Goal: Information Seeking & Learning: Learn about a topic

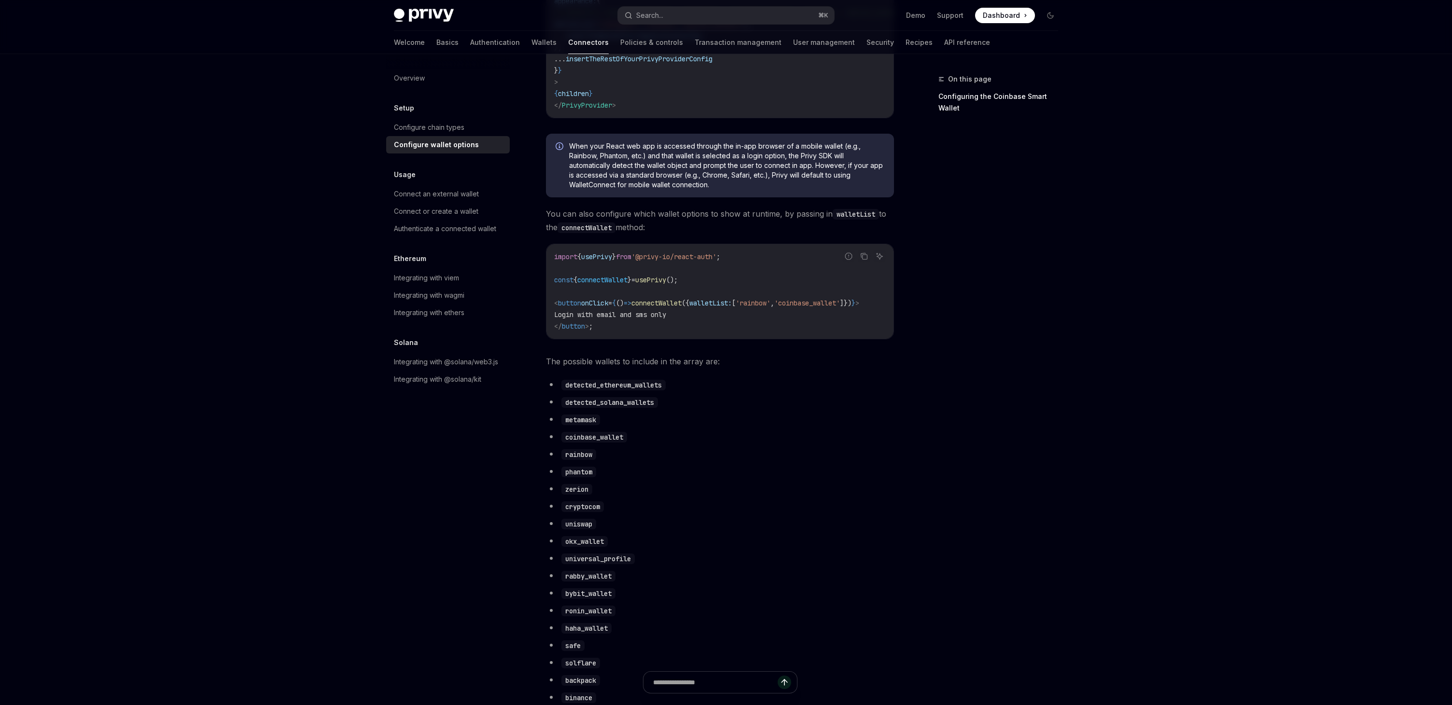
scroll to position [116, 0]
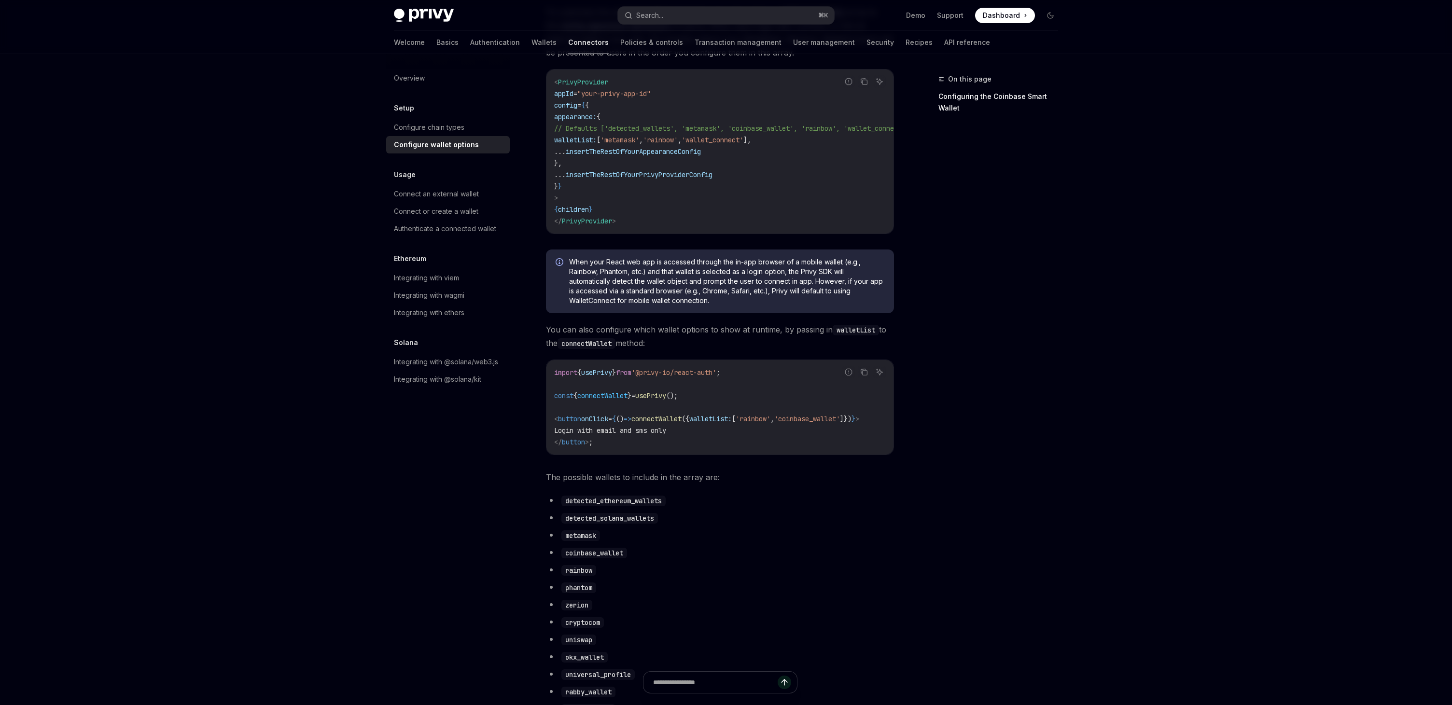
click at [622, 399] on span "connectWallet" at bounding box center [602, 396] width 50 height 9
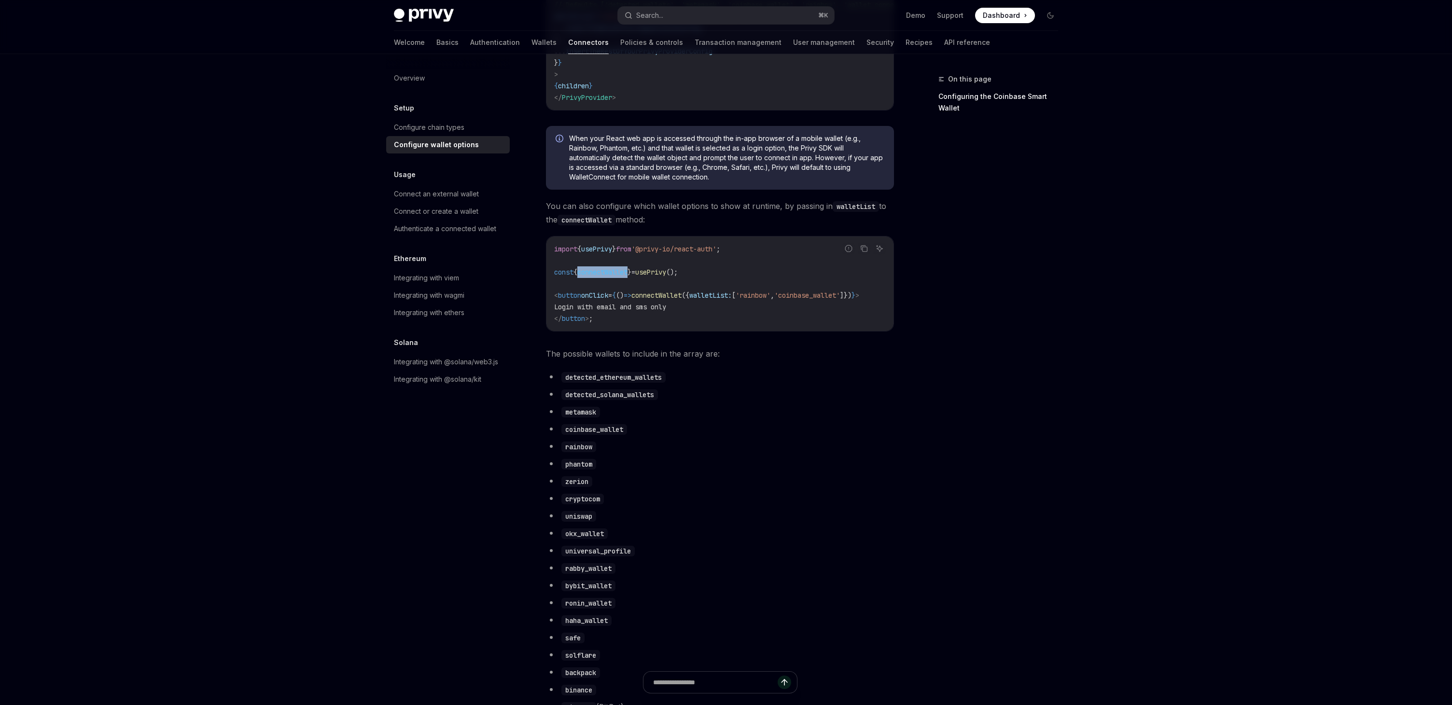
scroll to position [0, 0]
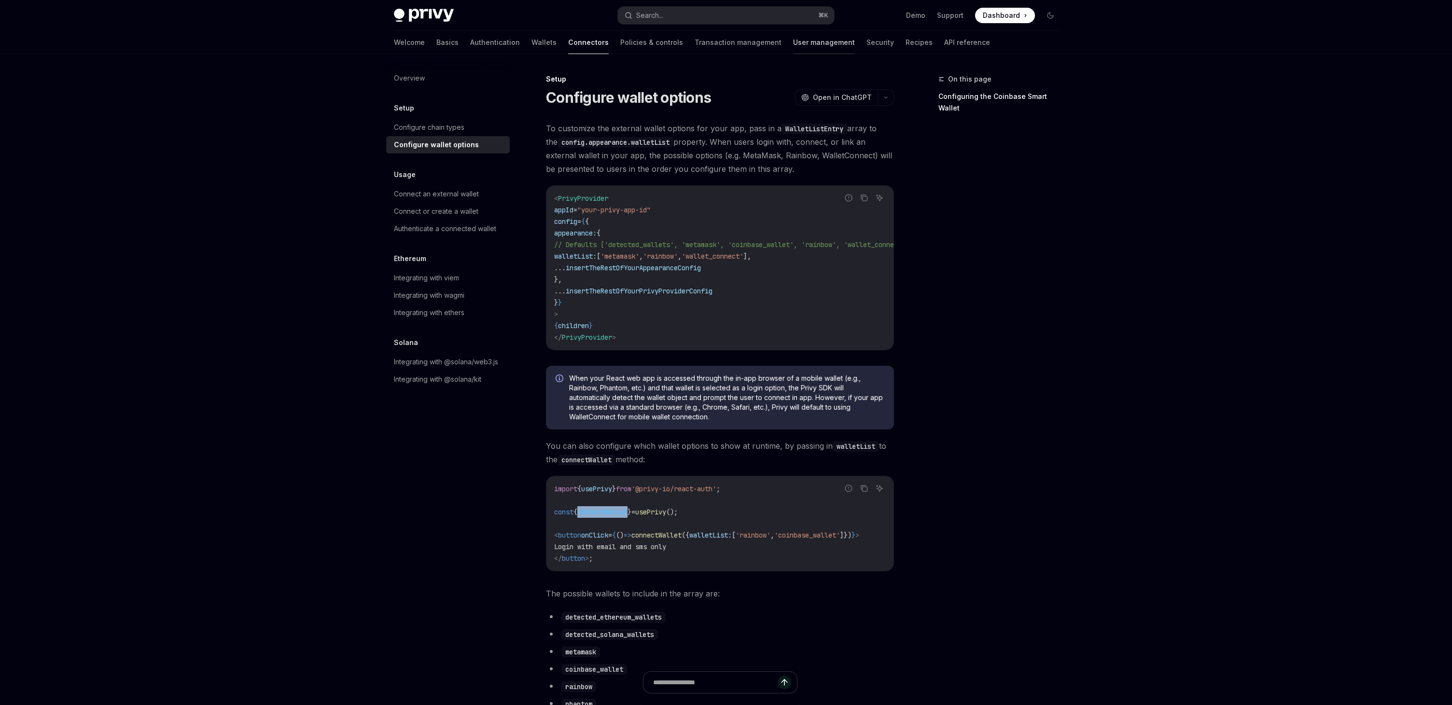
click at [793, 42] on link "User management" at bounding box center [824, 42] width 62 height 23
type textarea "*"
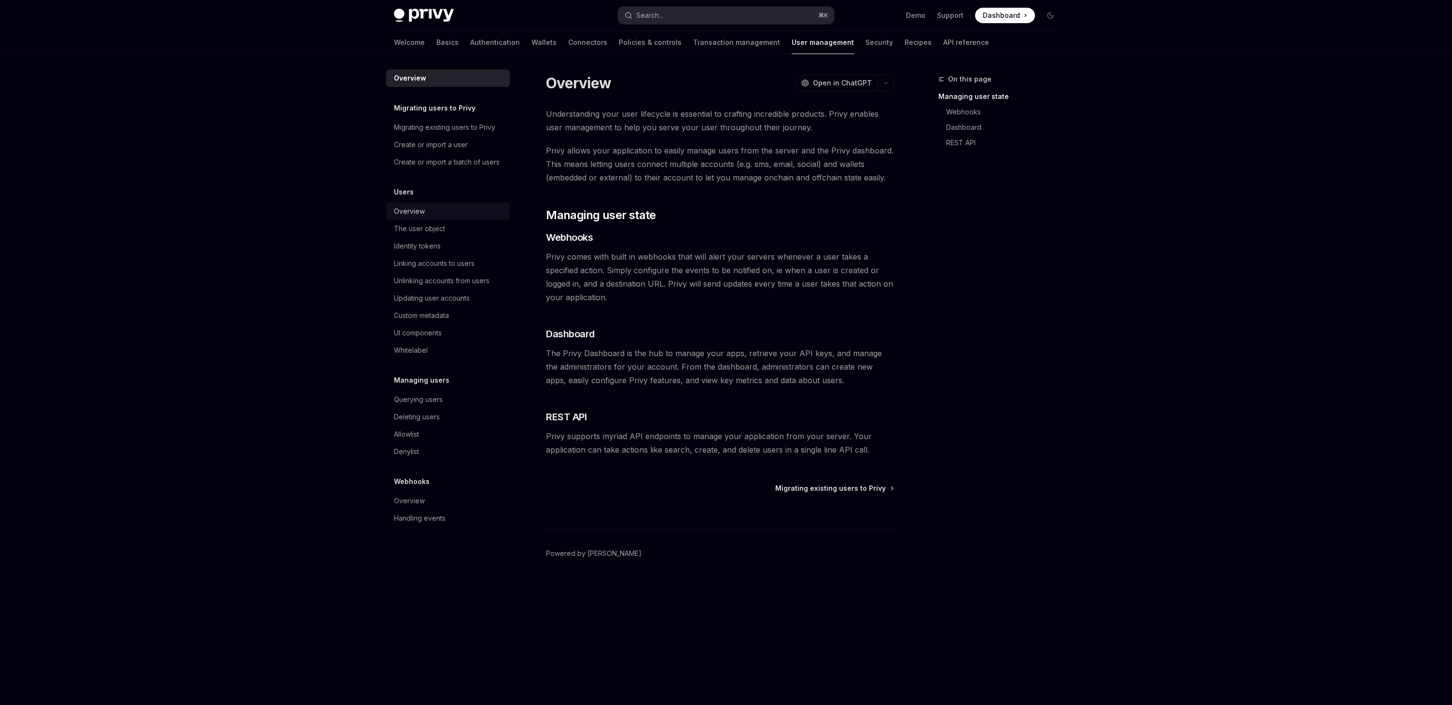
click at [419, 211] on div "Overview" at bounding box center [409, 212] width 31 height 12
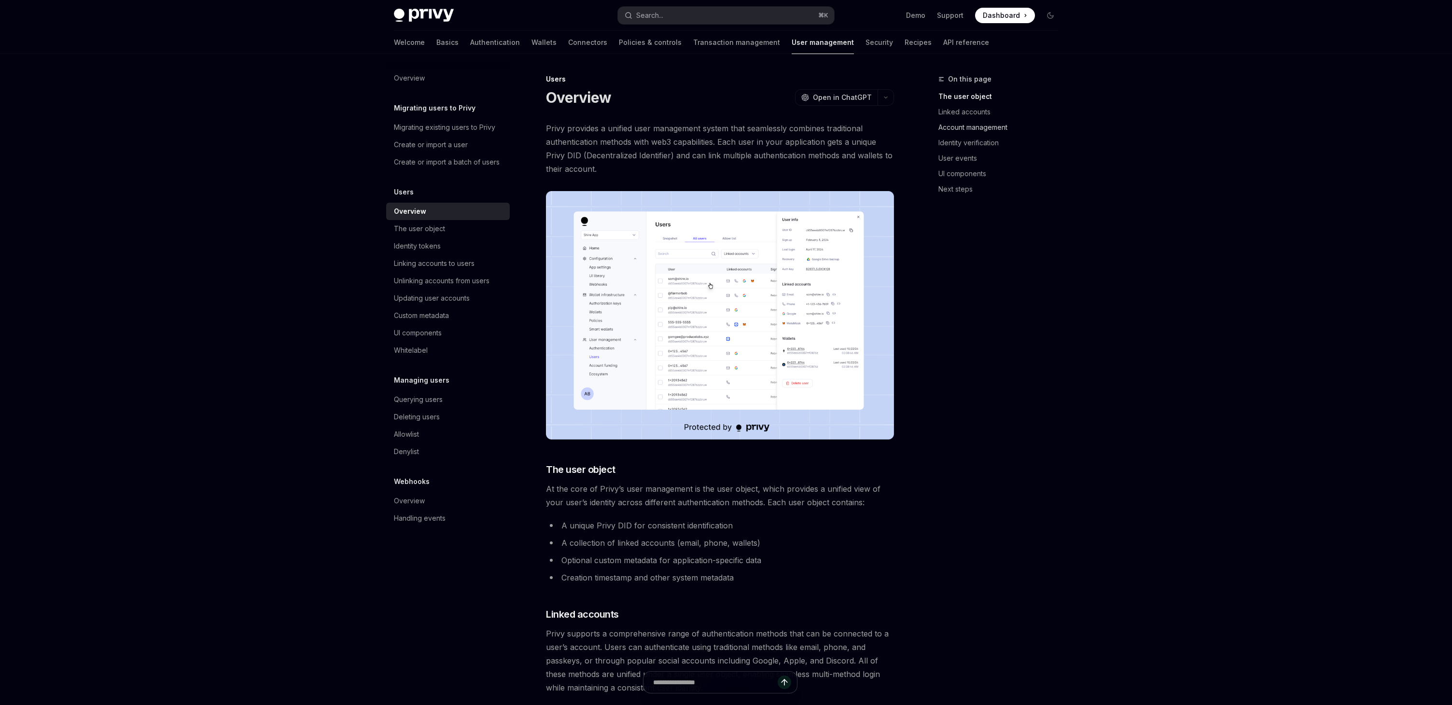
click at [967, 126] on link "Account management" at bounding box center [1002, 127] width 127 height 15
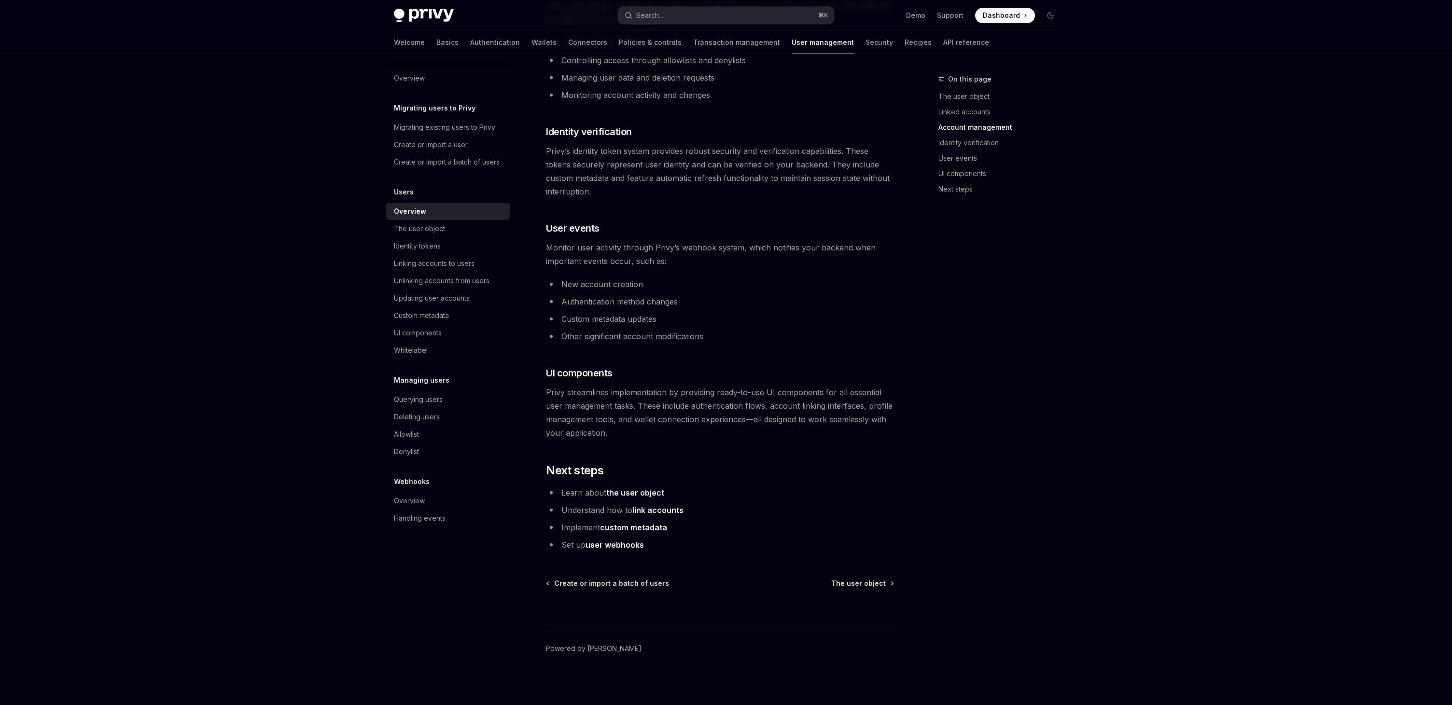
scroll to position [754, 0]
click at [421, 228] on div "The user object" at bounding box center [419, 229] width 51 height 12
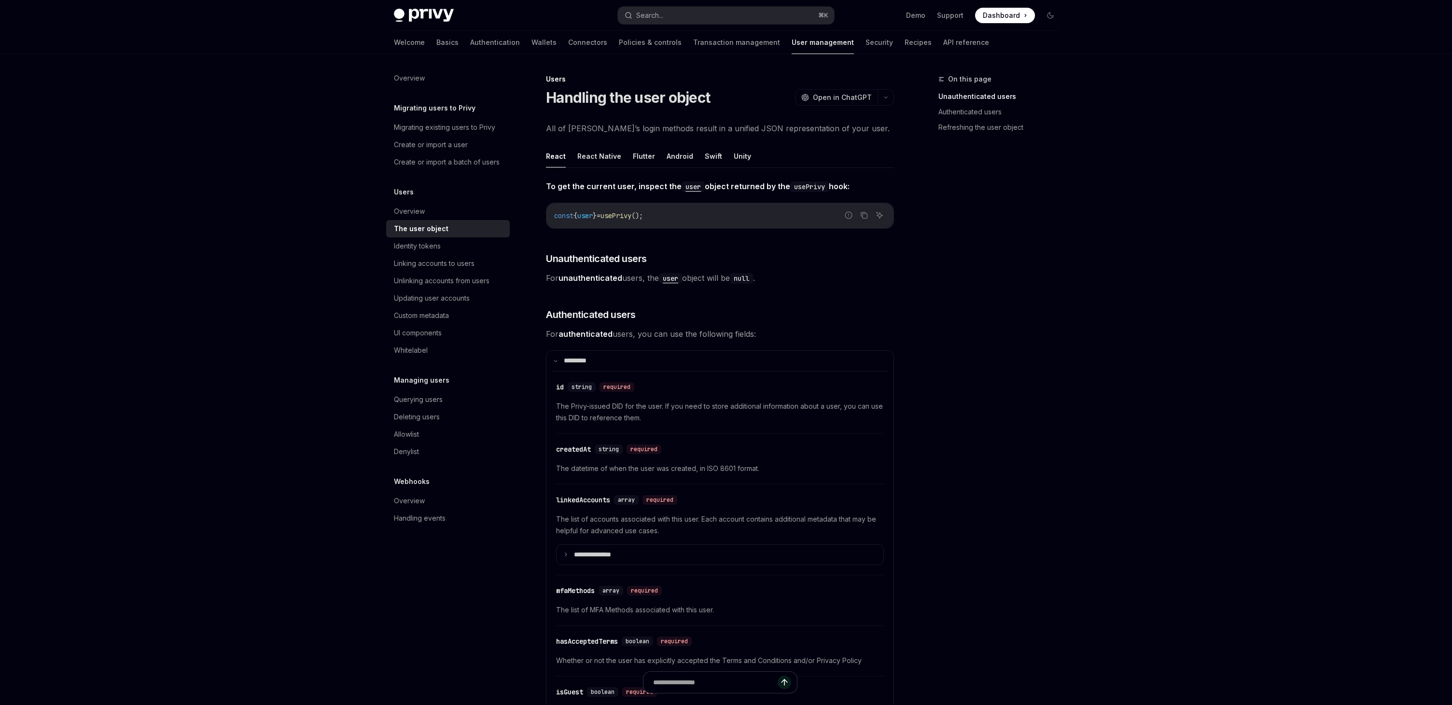
click at [631, 217] on span "usePrivy" at bounding box center [616, 215] width 31 height 9
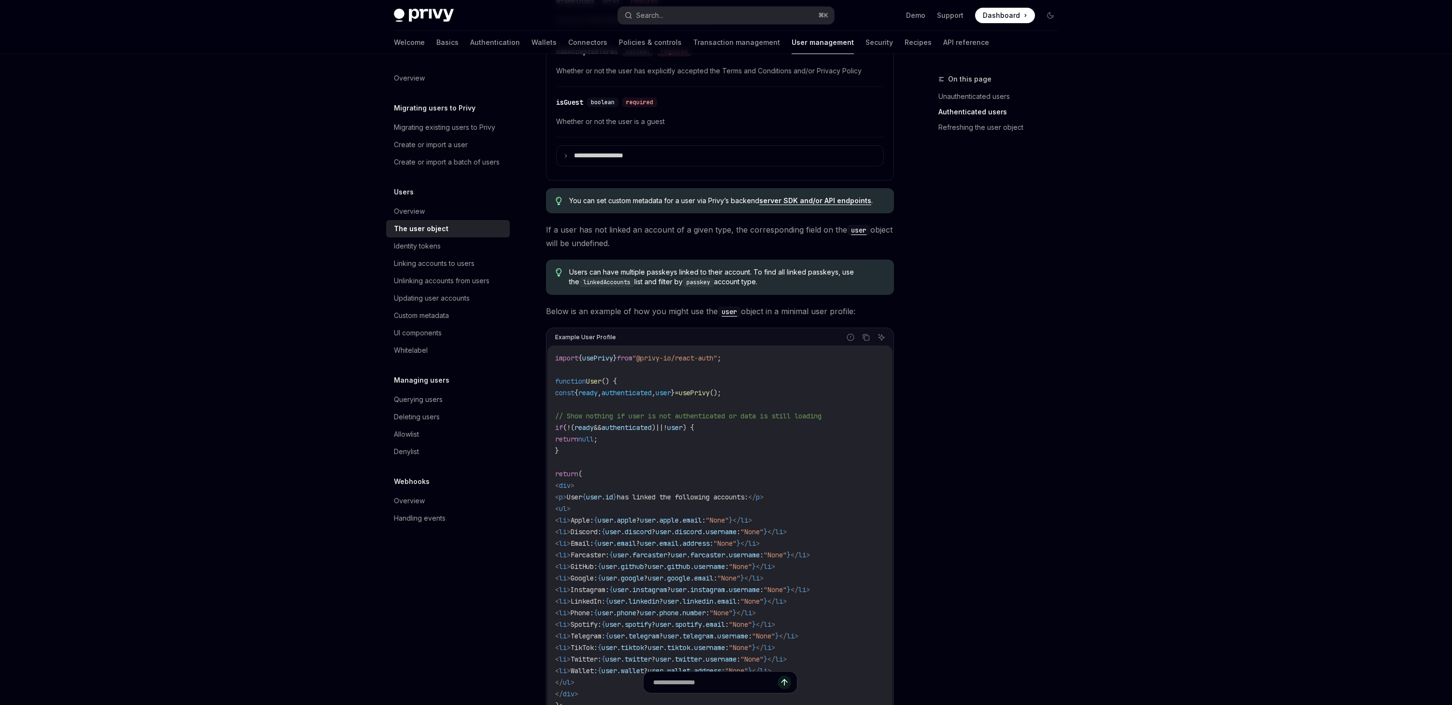
scroll to position [591, 0]
click at [671, 391] on span "user" at bounding box center [663, 392] width 15 height 9
copy span "user"
click at [766, 391] on code "import { usePrivy } from "@privy-io/react-auth" ; function User () { const { re…" at bounding box center [720, 536] width 330 height 371
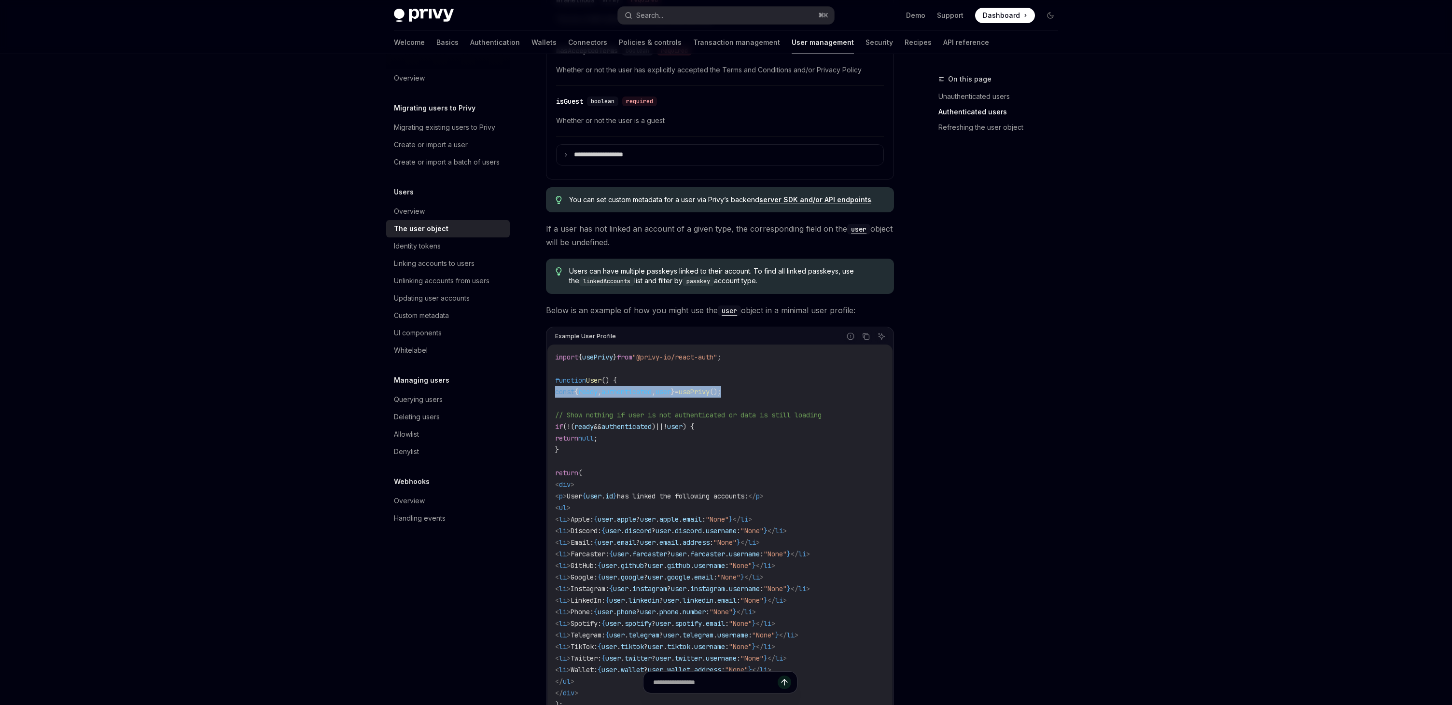
drag, startPoint x: 763, startPoint y: 391, endPoint x: 555, endPoint y: 393, distance: 208.1
click at [555, 393] on code "import { usePrivy } from "@privy-io/react-auth" ; function User () { const { re…" at bounding box center [720, 536] width 330 height 371
copy span "const { ready , authenticated , user } = usePrivy ();"
click at [434, 317] on div "Custom metadata" at bounding box center [421, 316] width 55 height 12
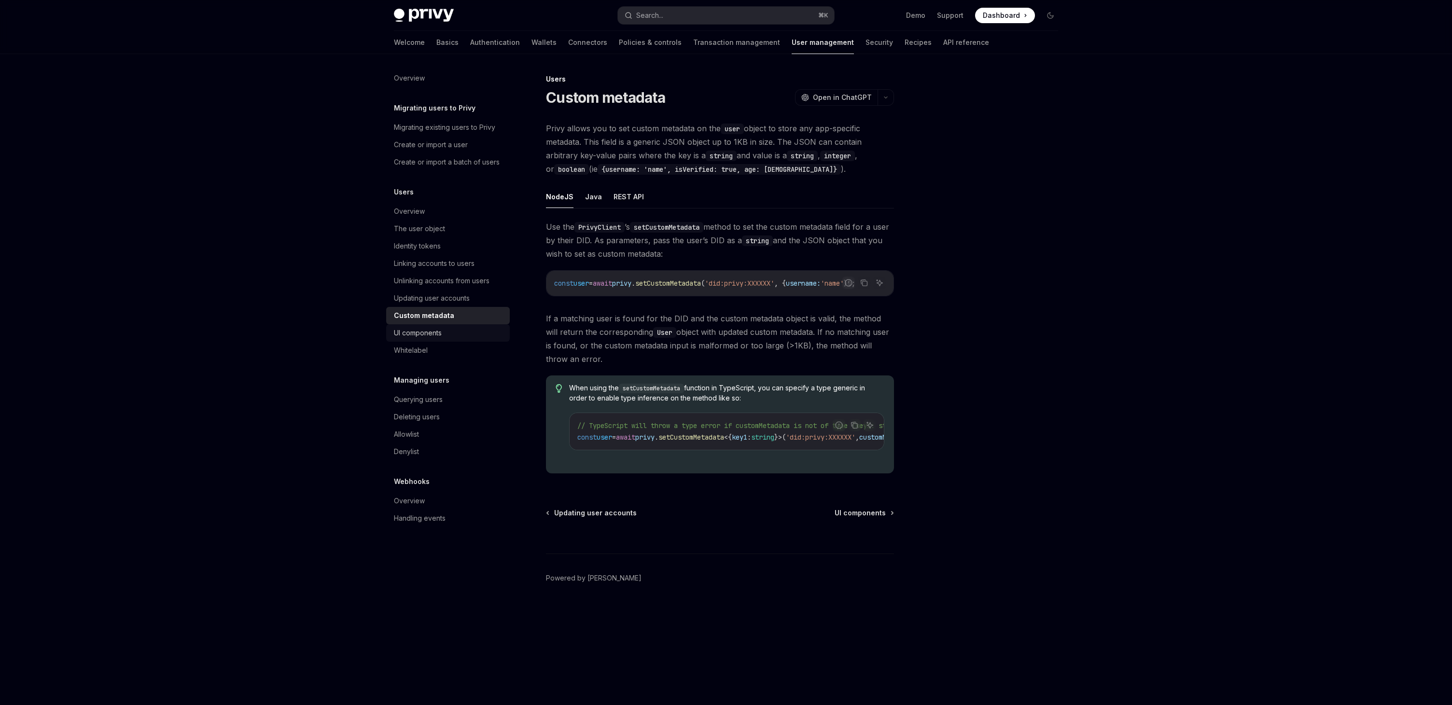
click at [424, 334] on div "UI components" at bounding box center [418, 333] width 48 height 12
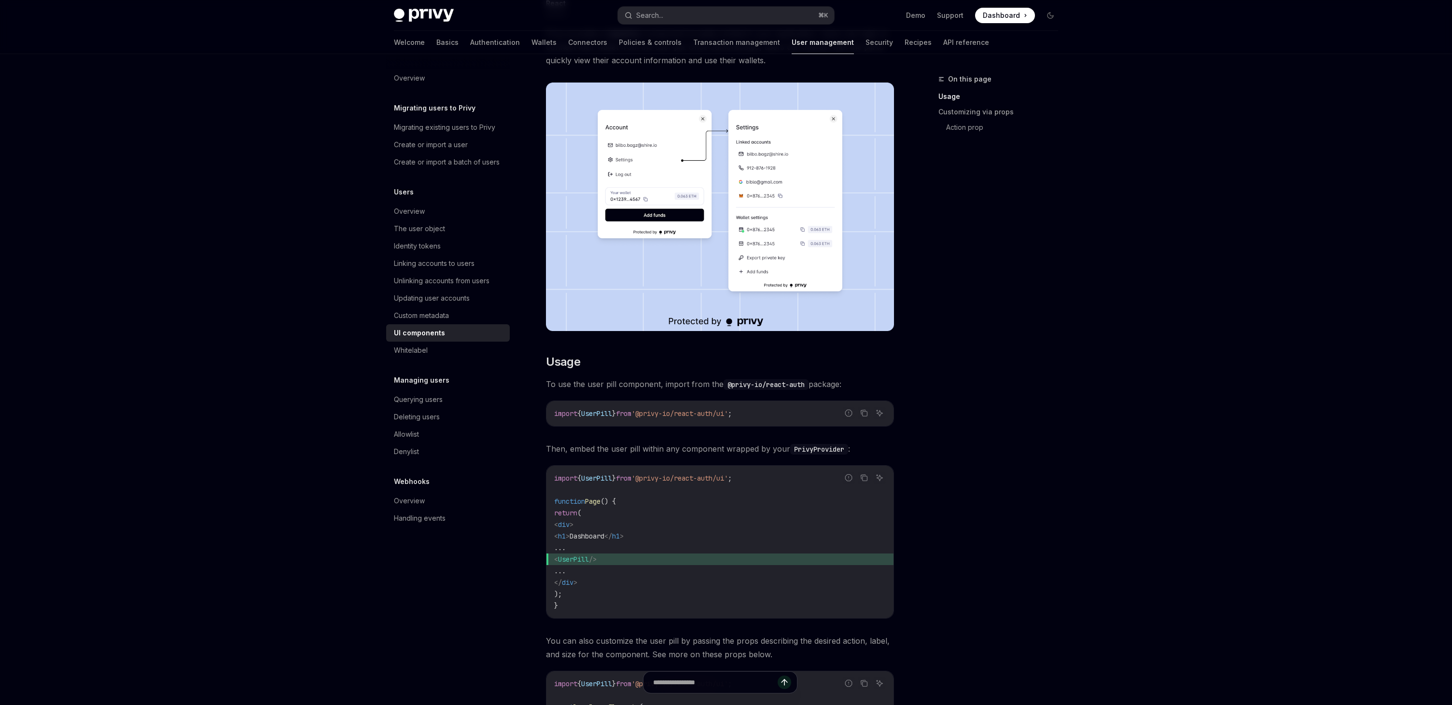
scroll to position [131, 0]
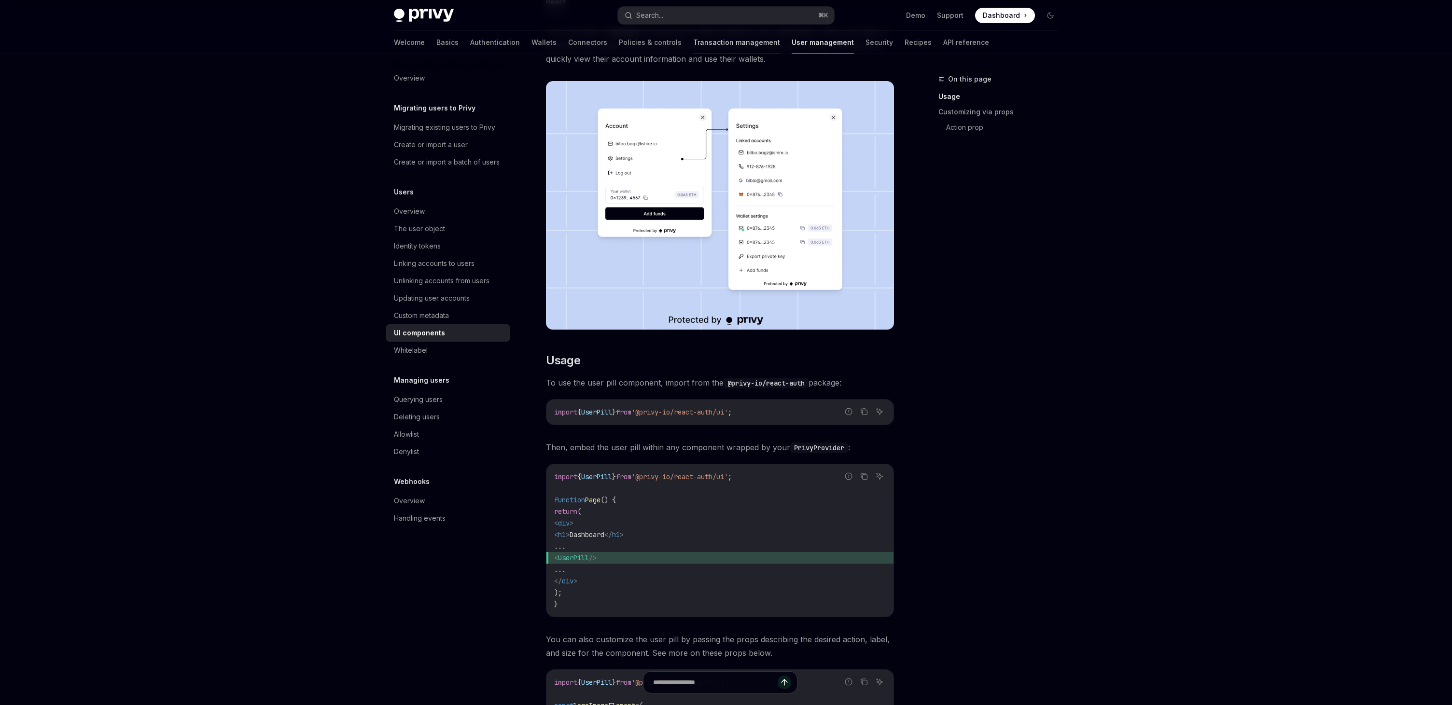
click at [697, 44] on link "Transaction management" at bounding box center [736, 42] width 87 height 23
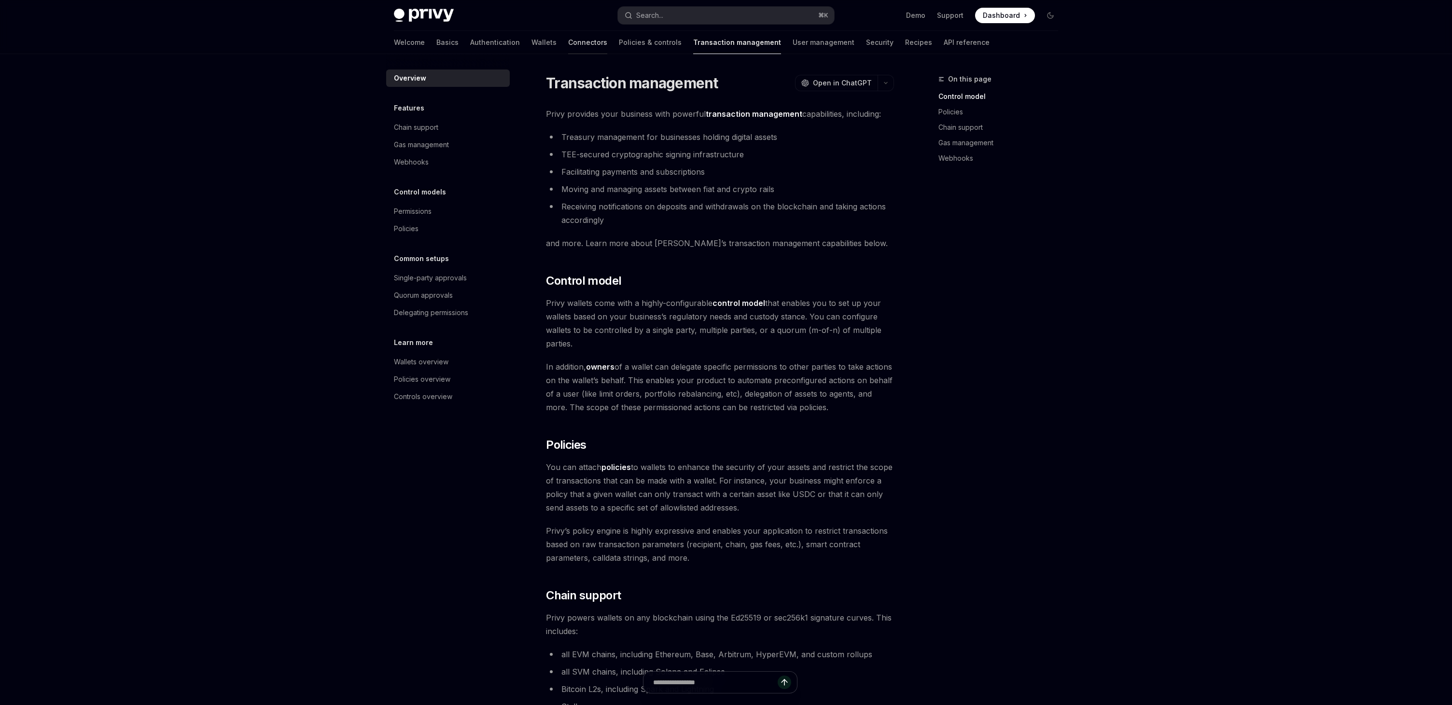
click at [568, 39] on link "Connectors" at bounding box center [587, 42] width 39 height 23
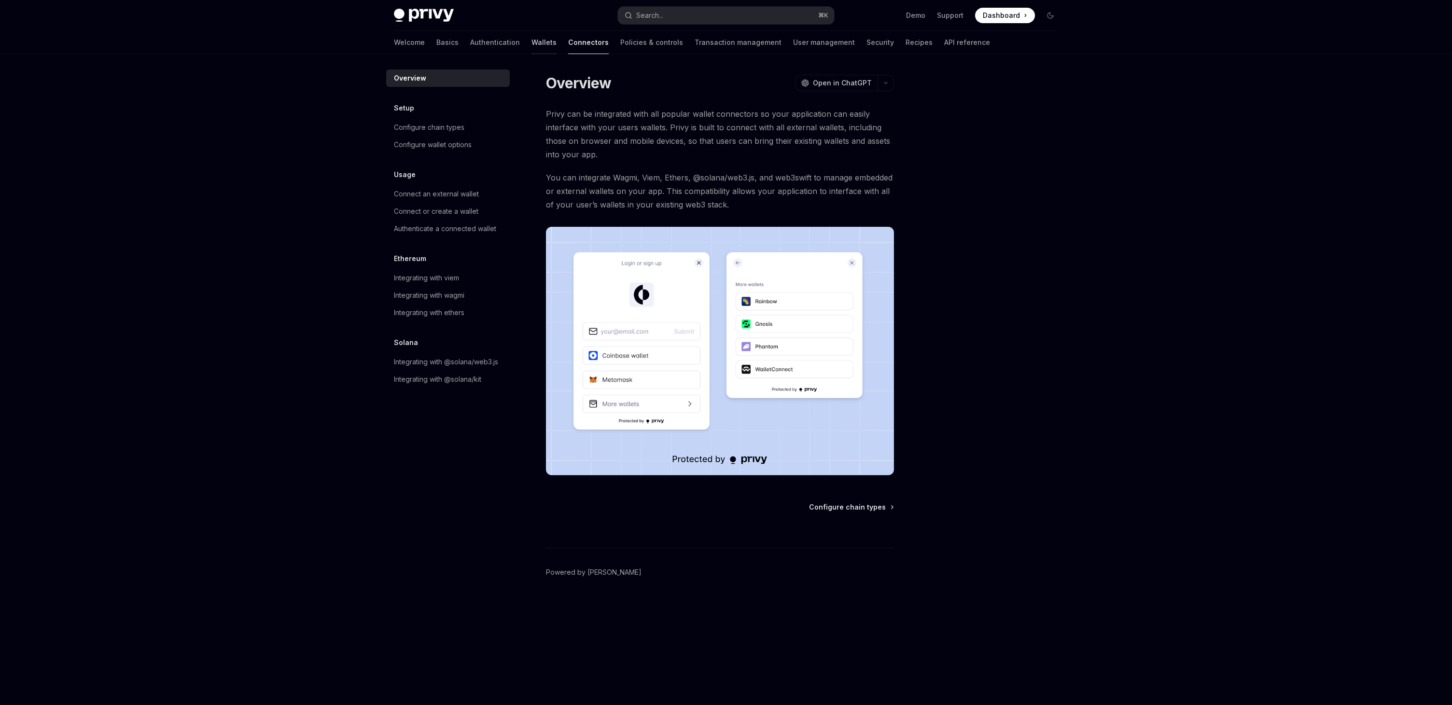
click at [532, 41] on link "Wallets" at bounding box center [544, 42] width 25 height 23
type textarea "*"
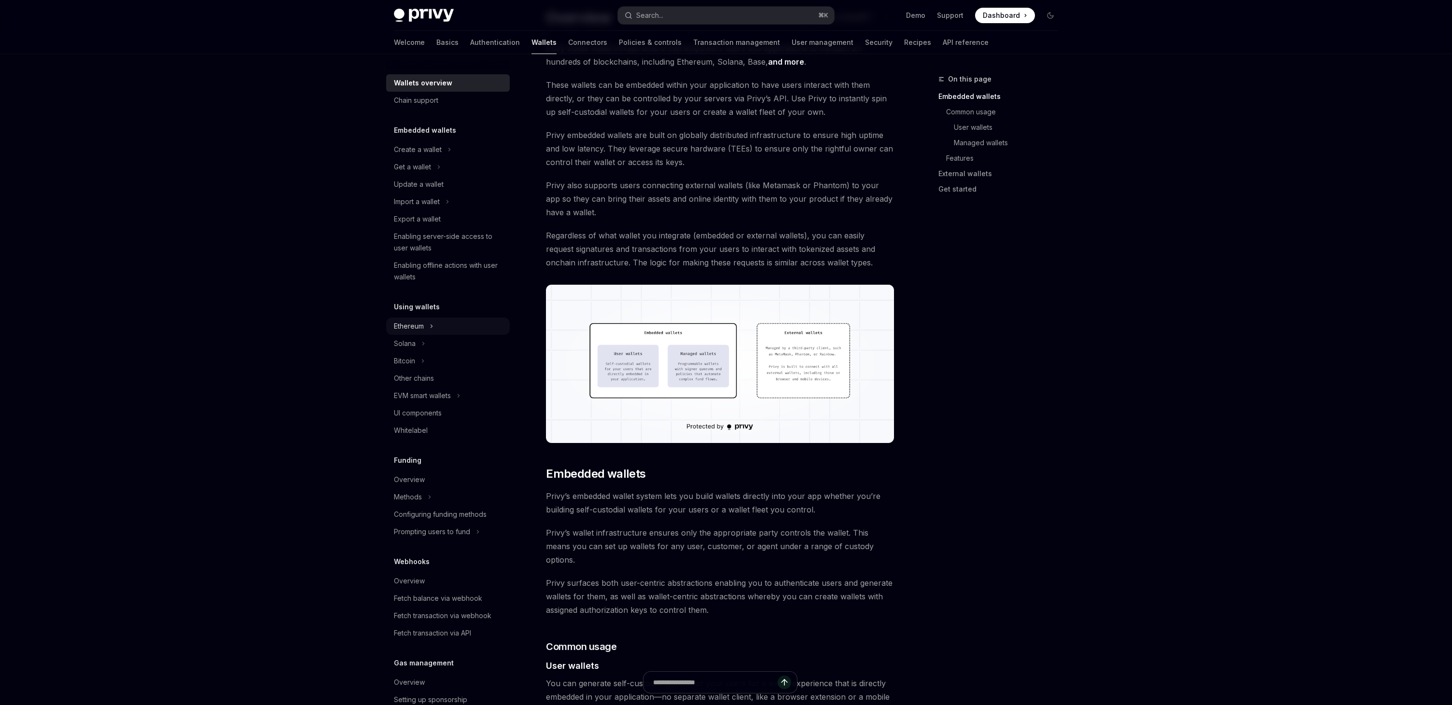
click at [408, 326] on div "Ethereum" at bounding box center [409, 327] width 30 height 12
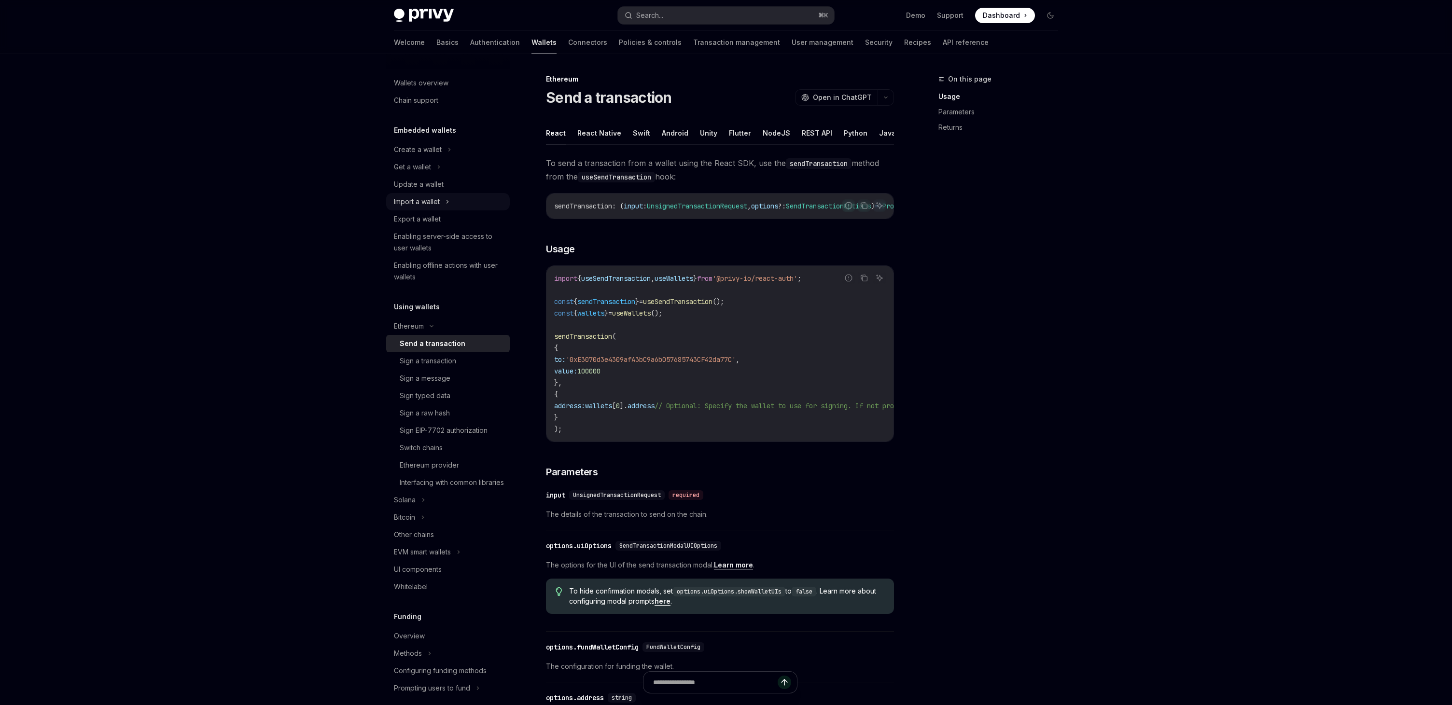
click at [429, 202] on div "Import a wallet" at bounding box center [417, 202] width 46 height 12
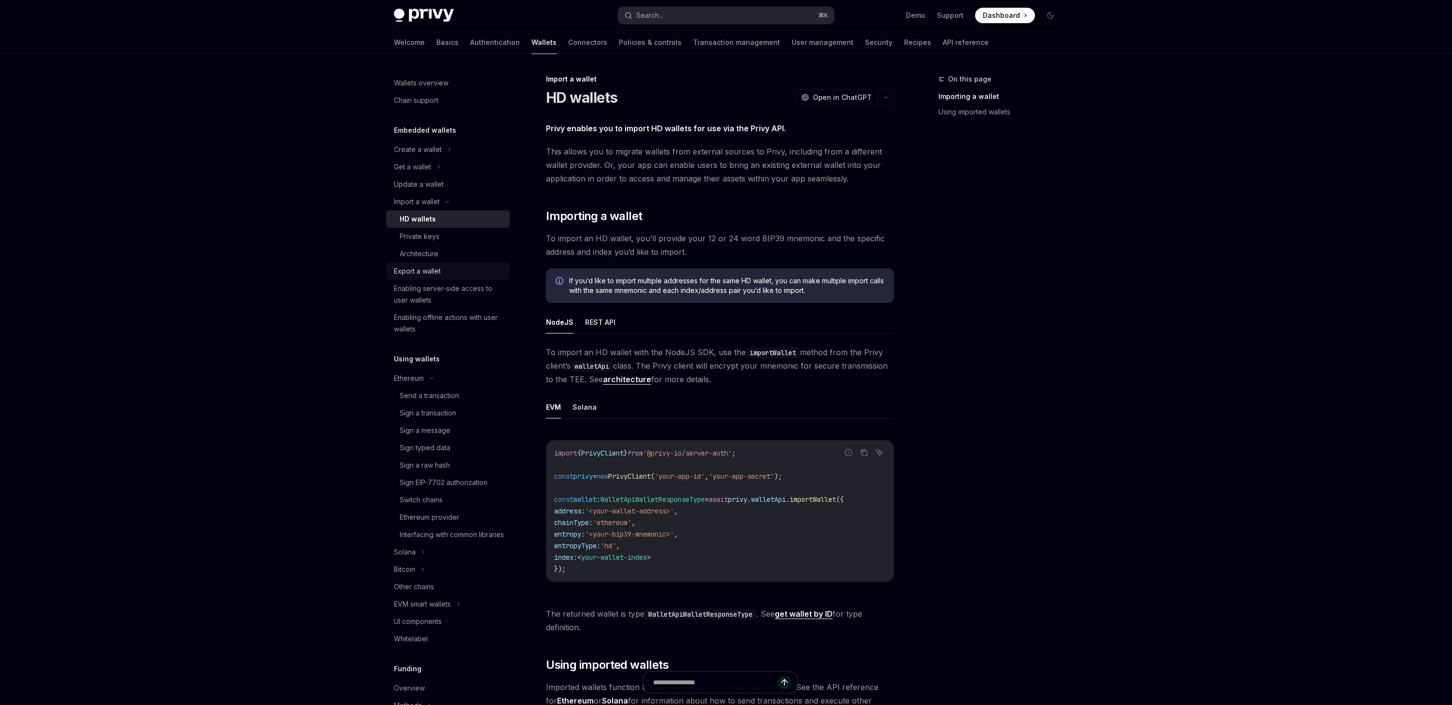
click at [422, 272] on div "Export a wallet" at bounding box center [417, 272] width 47 height 12
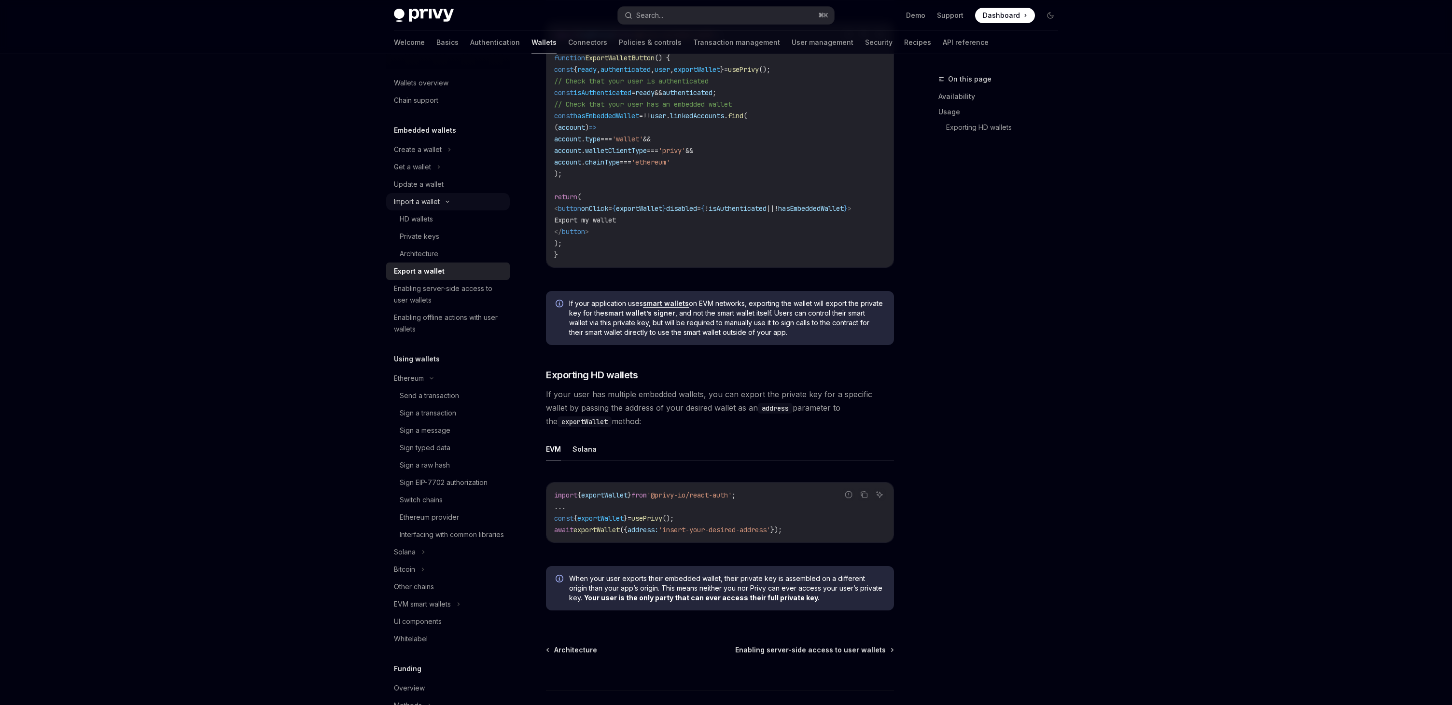
scroll to position [631, 0]
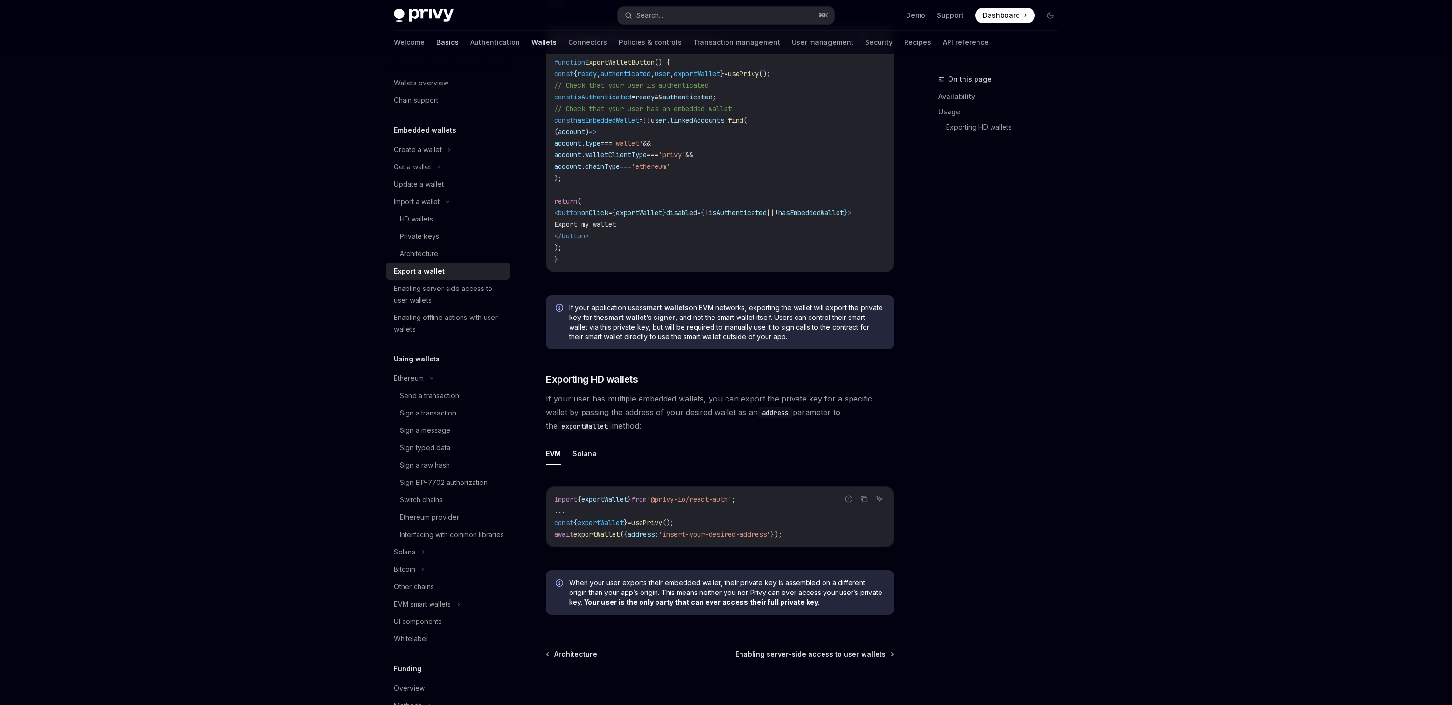
click at [436, 44] on link "Basics" at bounding box center [447, 42] width 22 height 23
type textarea "*"
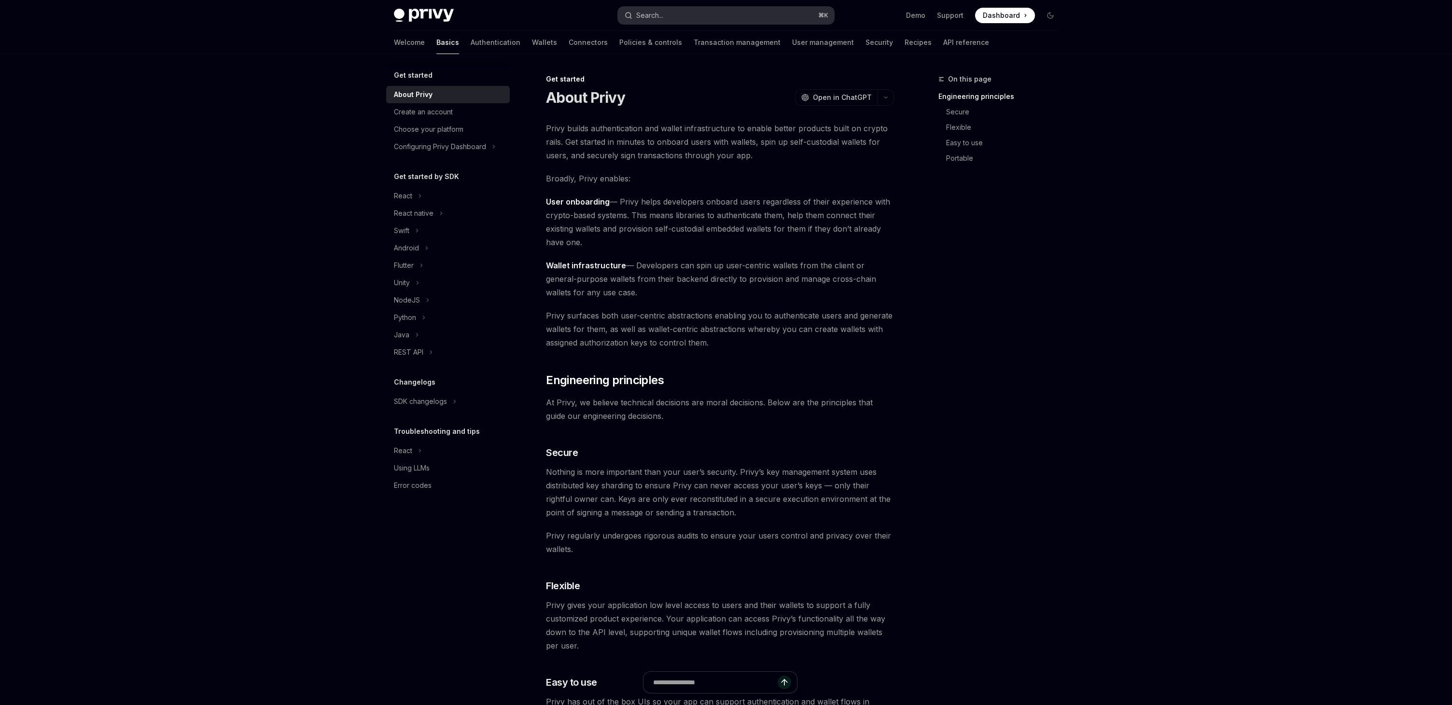
click at [645, 16] on div "Search..." at bounding box center [649, 16] width 27 height 12
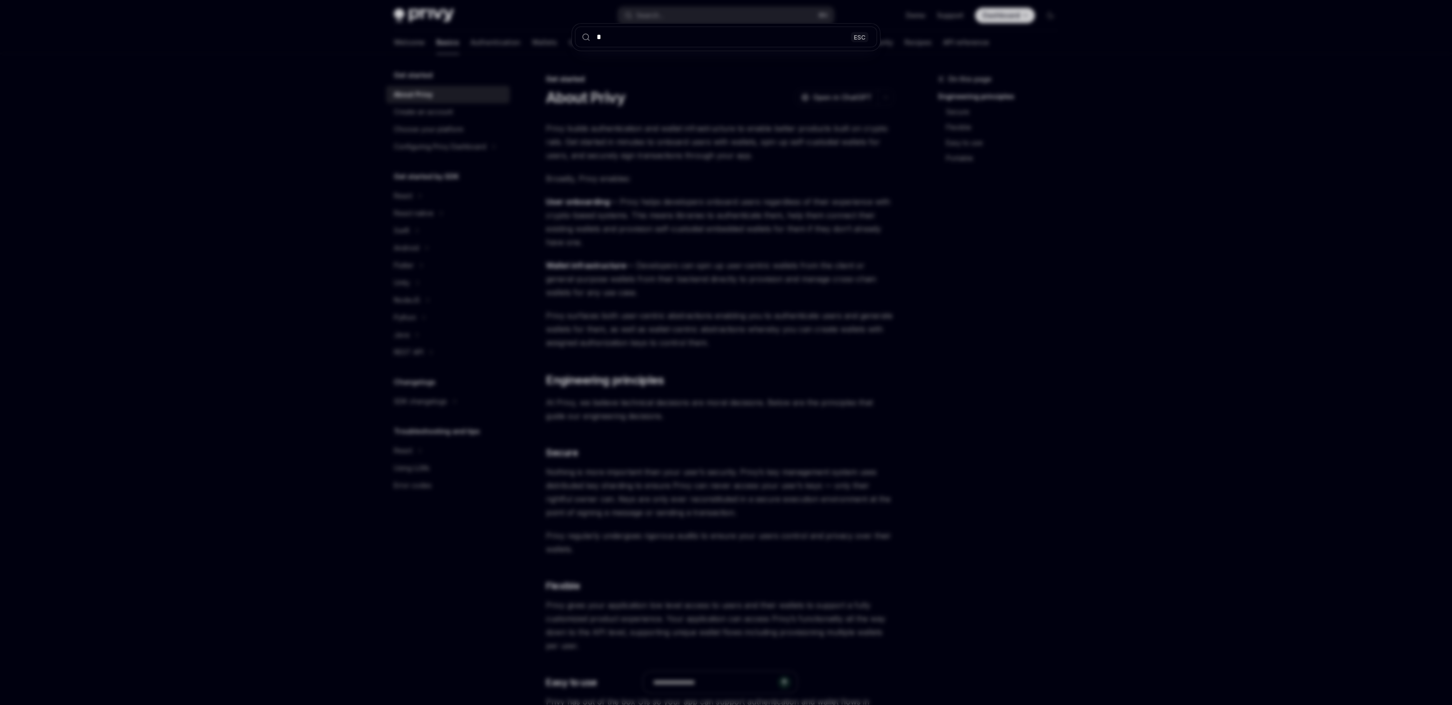
type input "**"
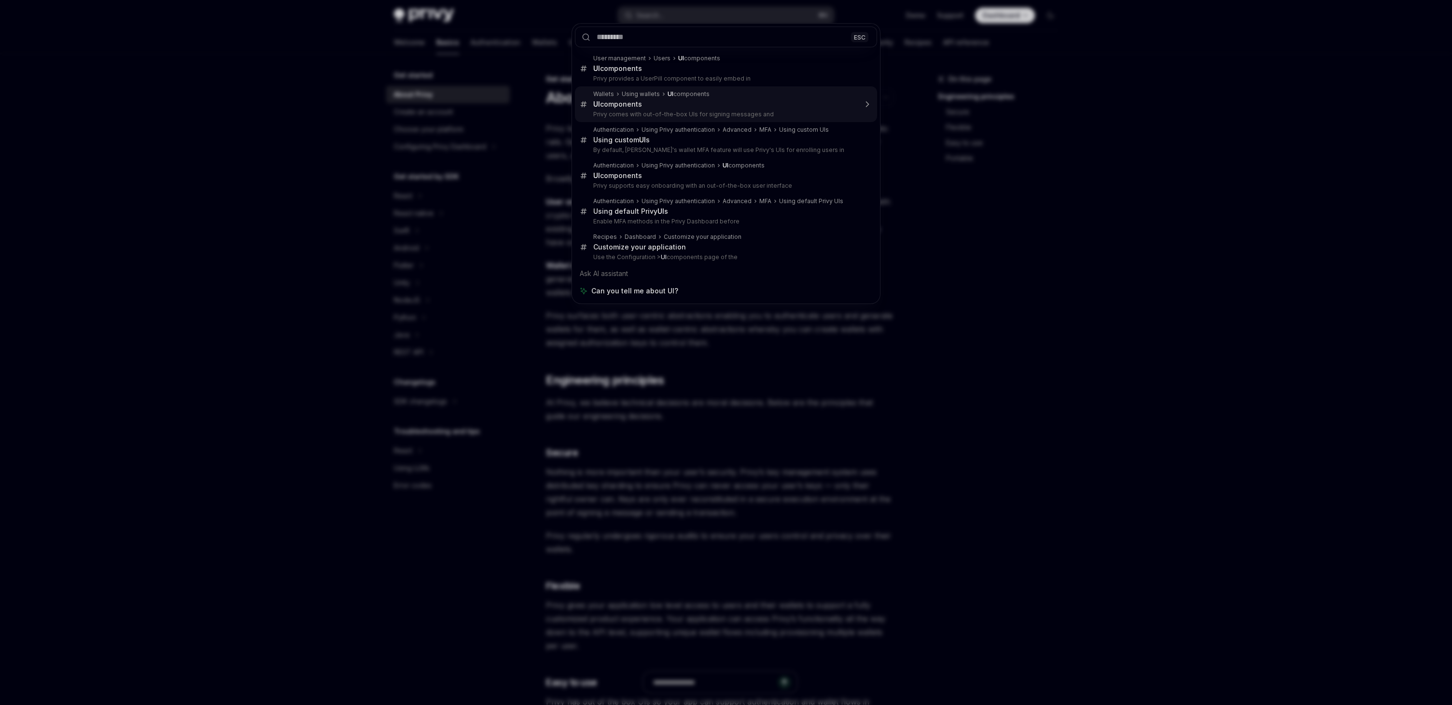
type textarea "*"
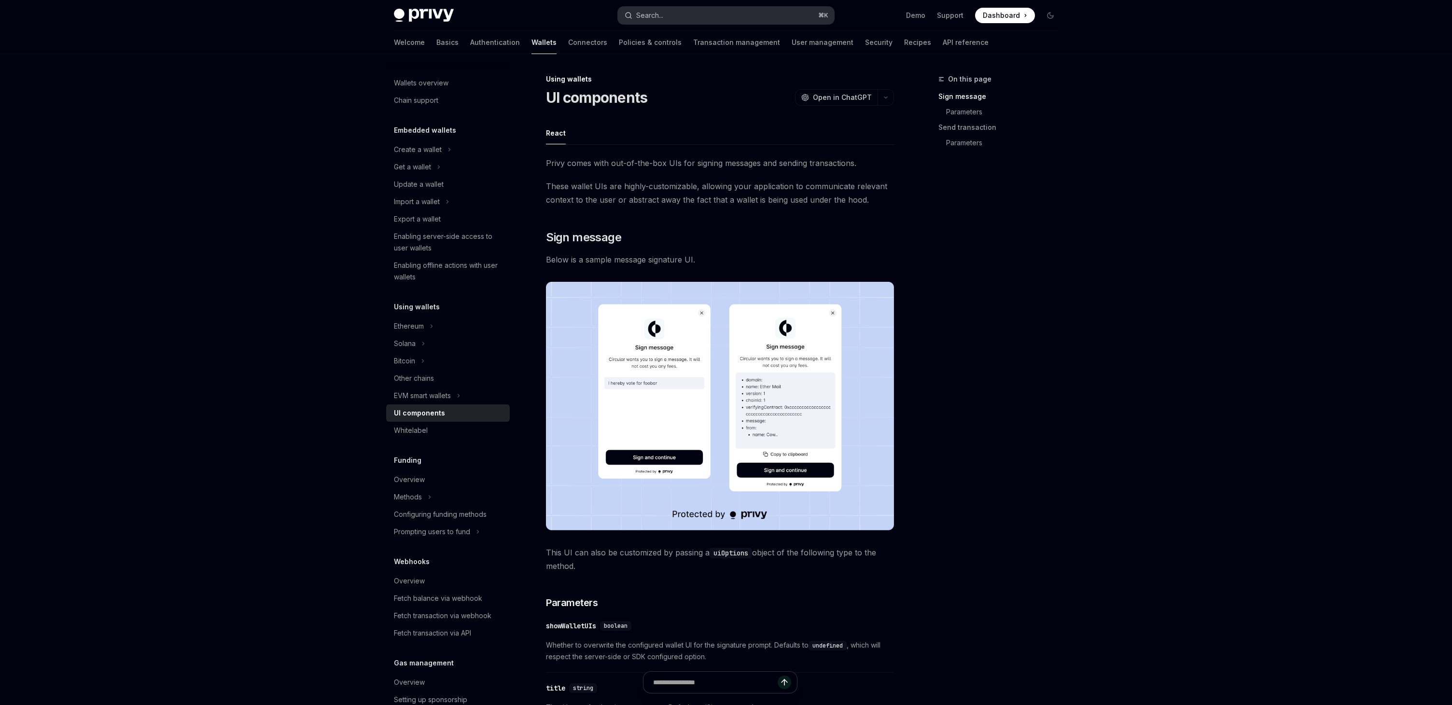
click at [663, 15] on div "Search..." at bounding box center [649, 16] width 27 height 12
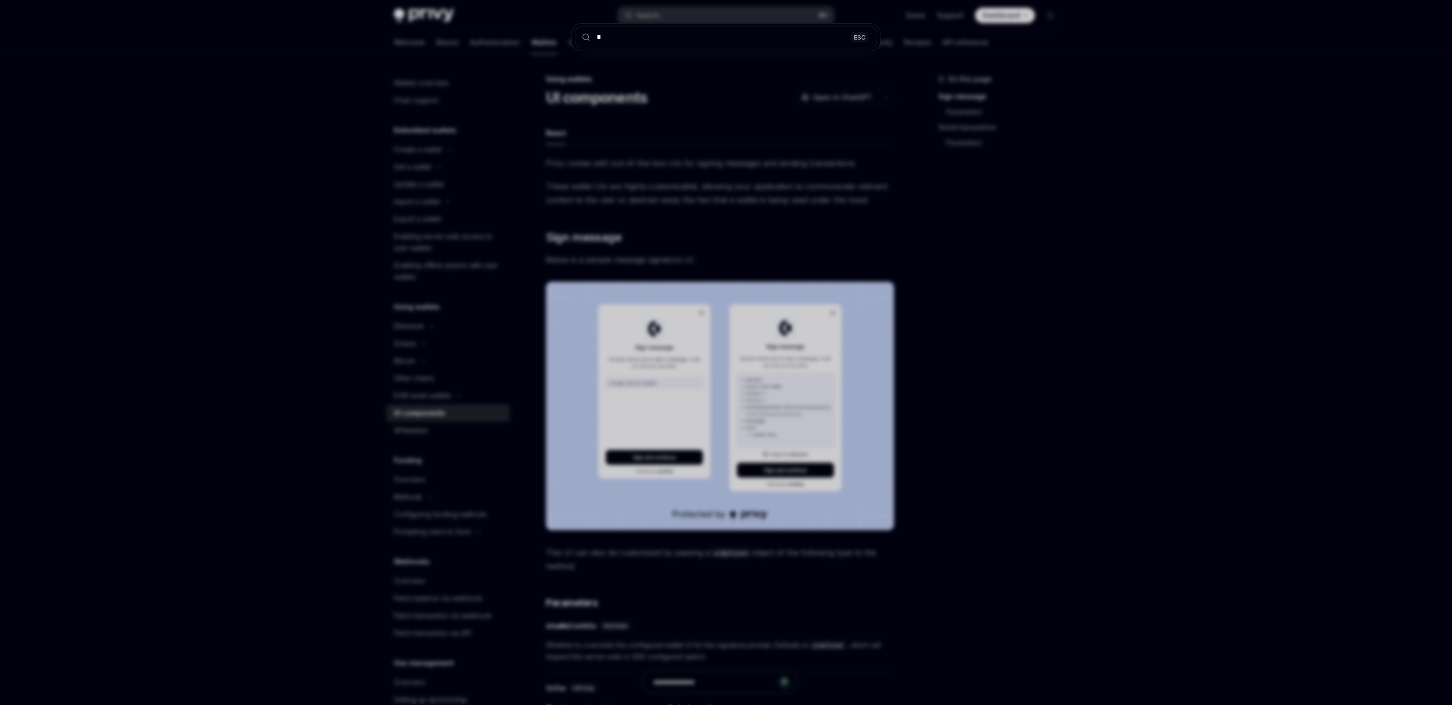
type input "**"
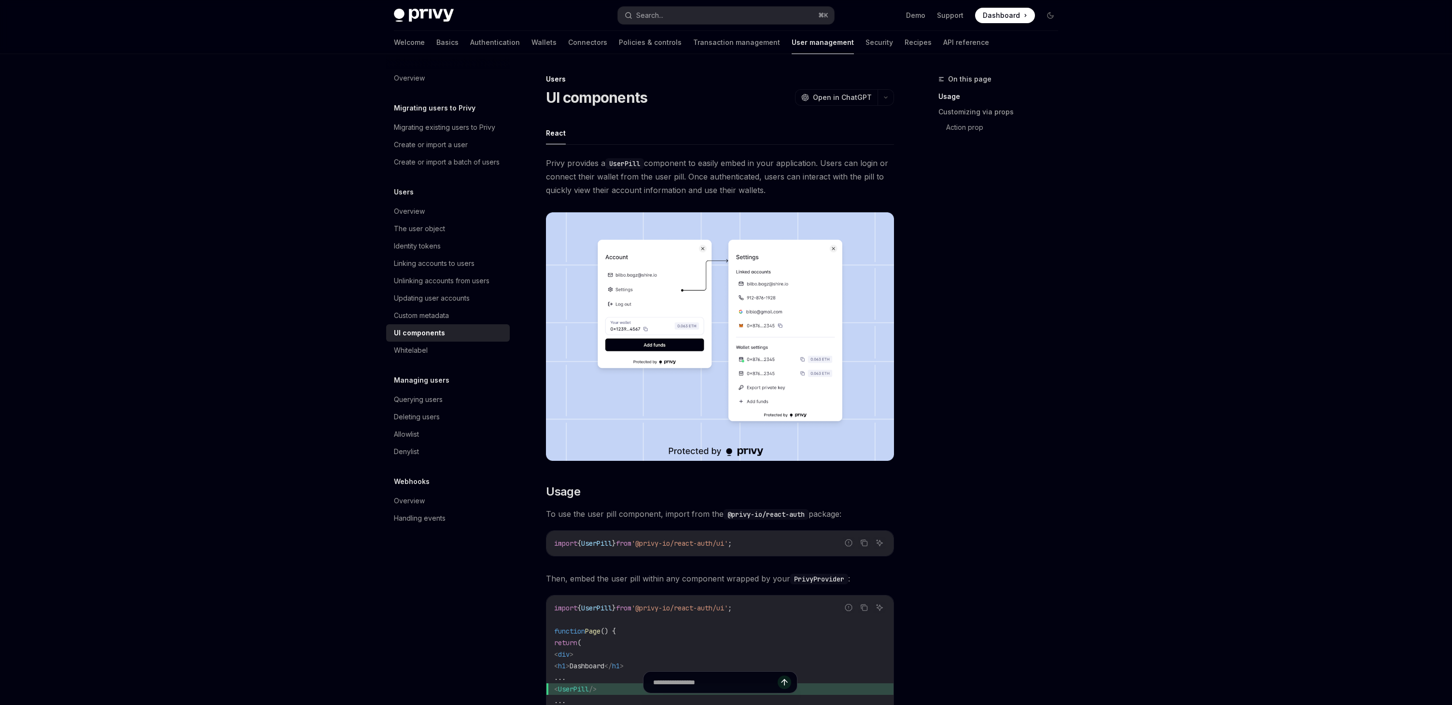
scroll to position [54, 0]
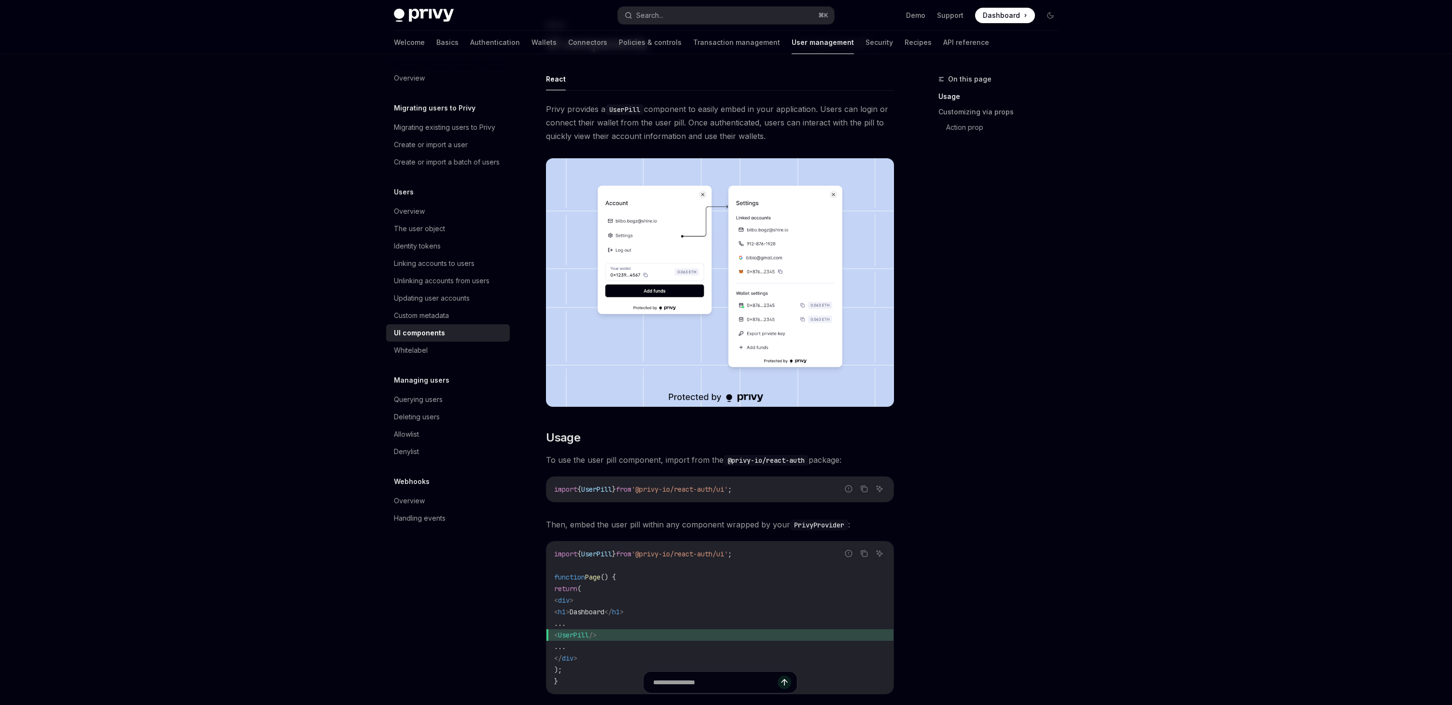
click at [599, 490] on span "UserPill" at bounding box center [596, 489] width 31 height 9
copy span "UserPill"
click at [651, 489] on span "'@privy-io/react-auth/ui'" at bounding box center [679, 489] width 97 height 9
drag, startPoint x: 651, startPoint y: 489, endPoint x: 744, endPoint y: 489, distance: 93.2
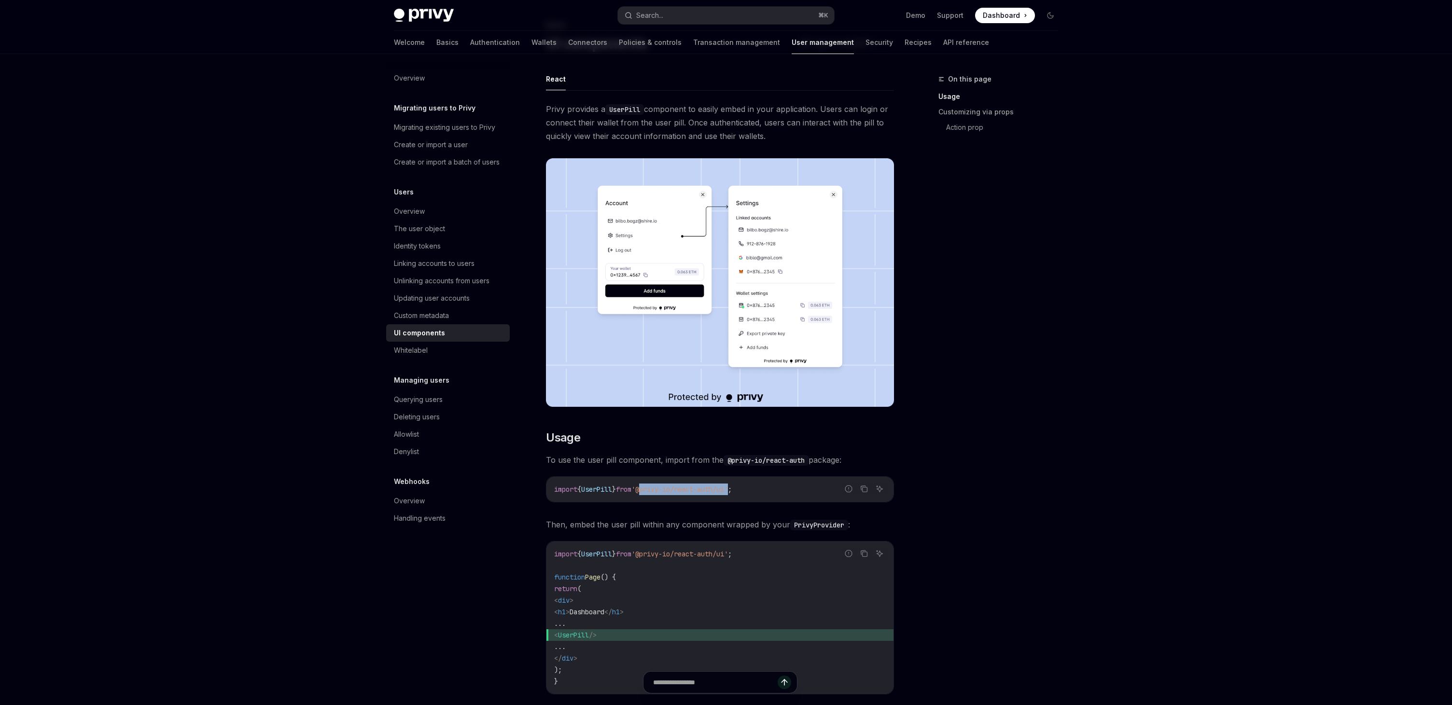
click at [728, 489] on span "'@privy-io/react-auth/ui'" at bounding box center [679, 489] width 97 height 9
copy span "@privy-io/react-auth/ui"
click at [604, 489] on span "UserPill" at bounding box center [596, 489] width 31 height 9
copy span "UserPill"
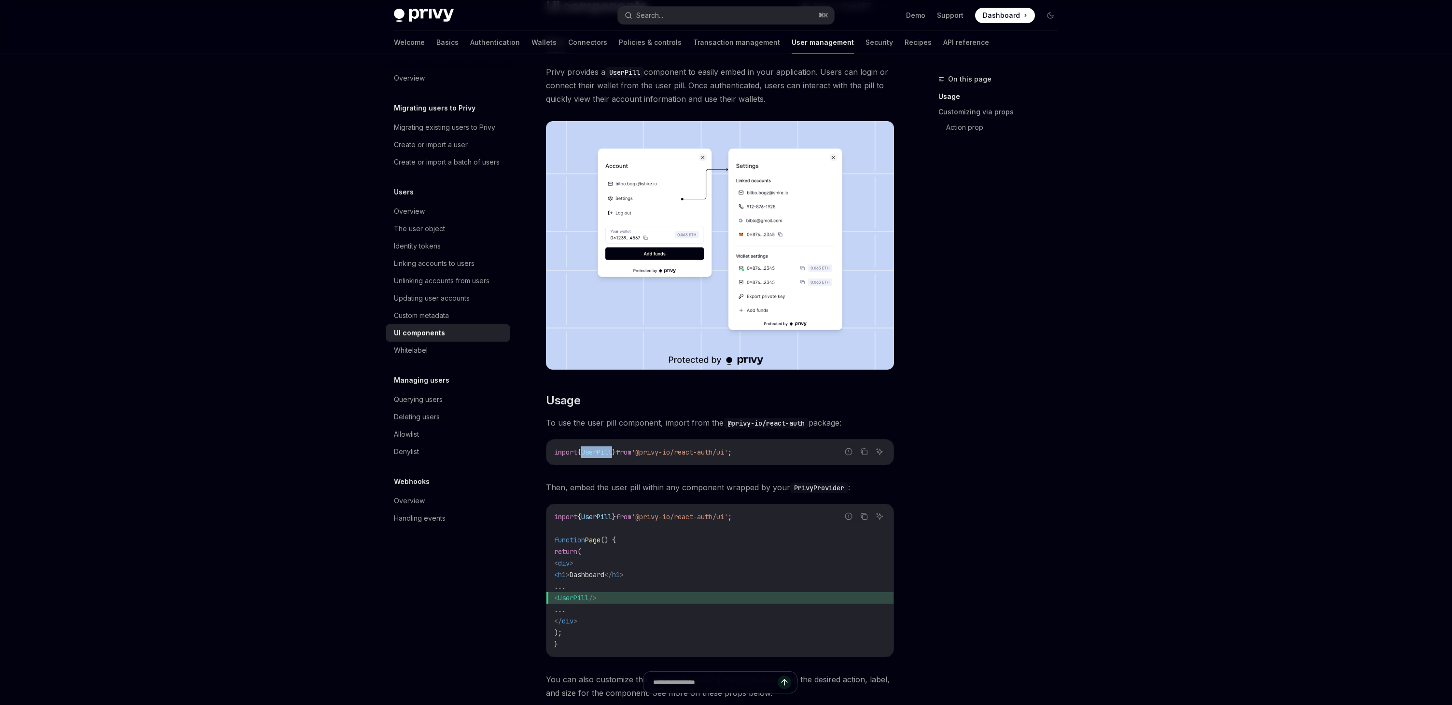
scroll to position [92, 0]
click at [758, 454] on code "import { UserPill } from '@privy-io/react-auth/ui' ;" at bounding box center [720, 452] width 332 height 12
drag, startPoint x: 763, startPoint y: 452, endPoint x: 553, endPoint y: 453, distance: 210.0
click at [553, 453] on div "import { UserPill } from '@privy-io/react-auth/ui' ;" at bounding box center [720, 451] width 347 height 25
copy span "import { UserPill } from '@privy-io/react-auth/ui' ;"
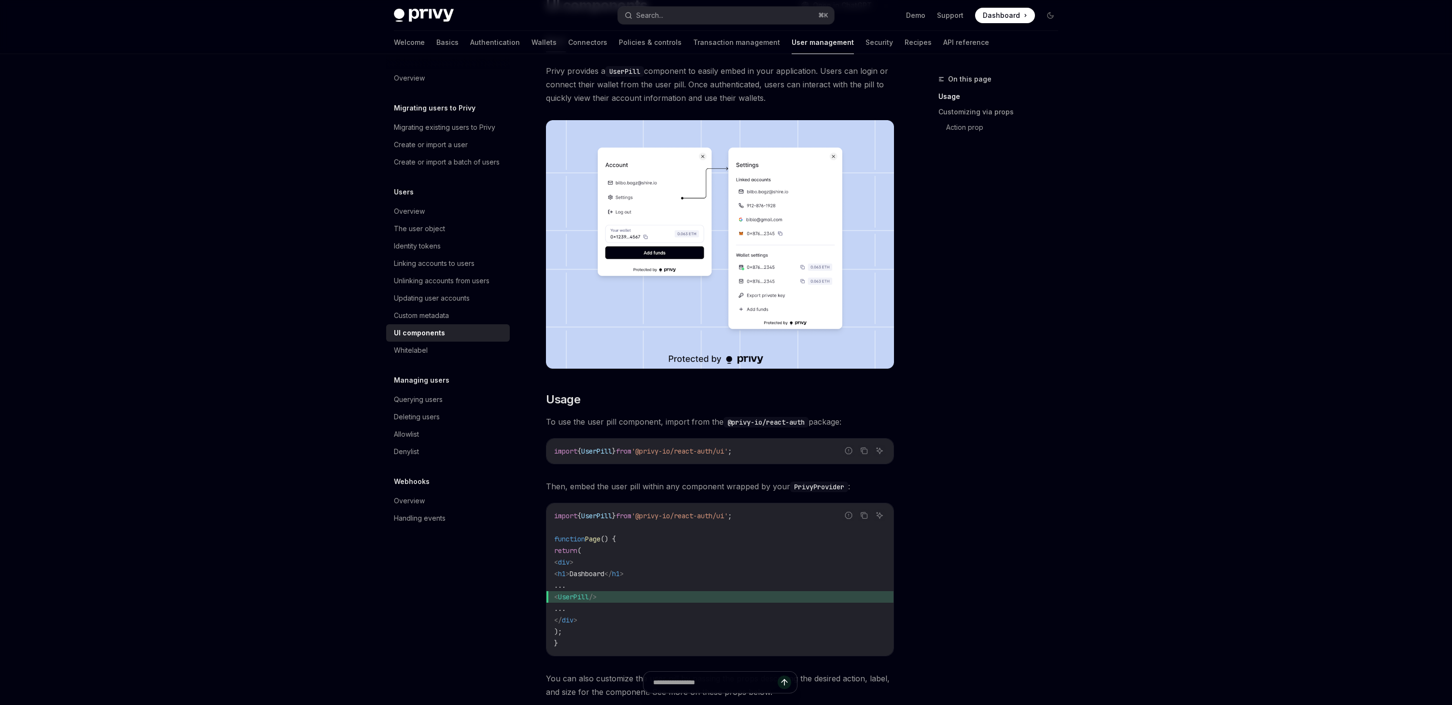
click at [957, 311] on div "On this page Usage Customizing via props Action prop" at bounding box center [992, 389] width 147 height 632
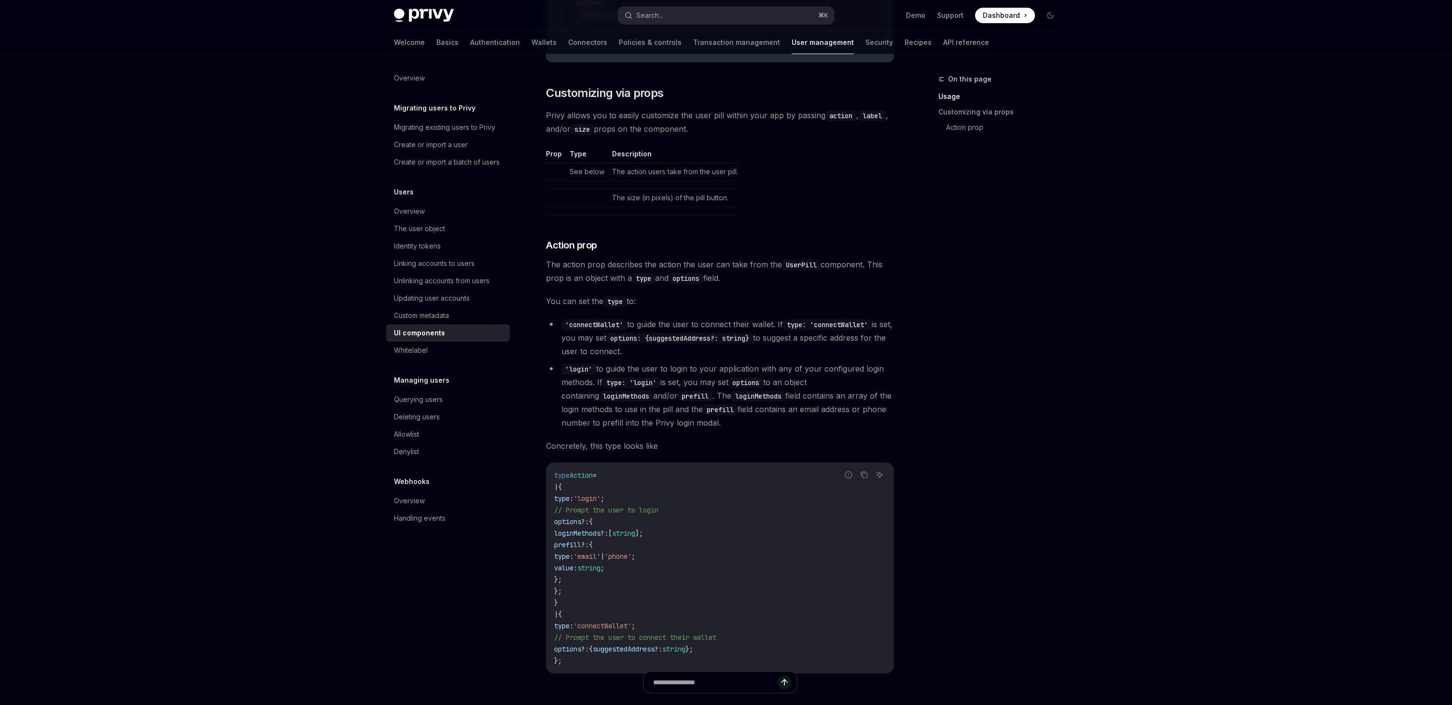
scroll to position [1311, 0]
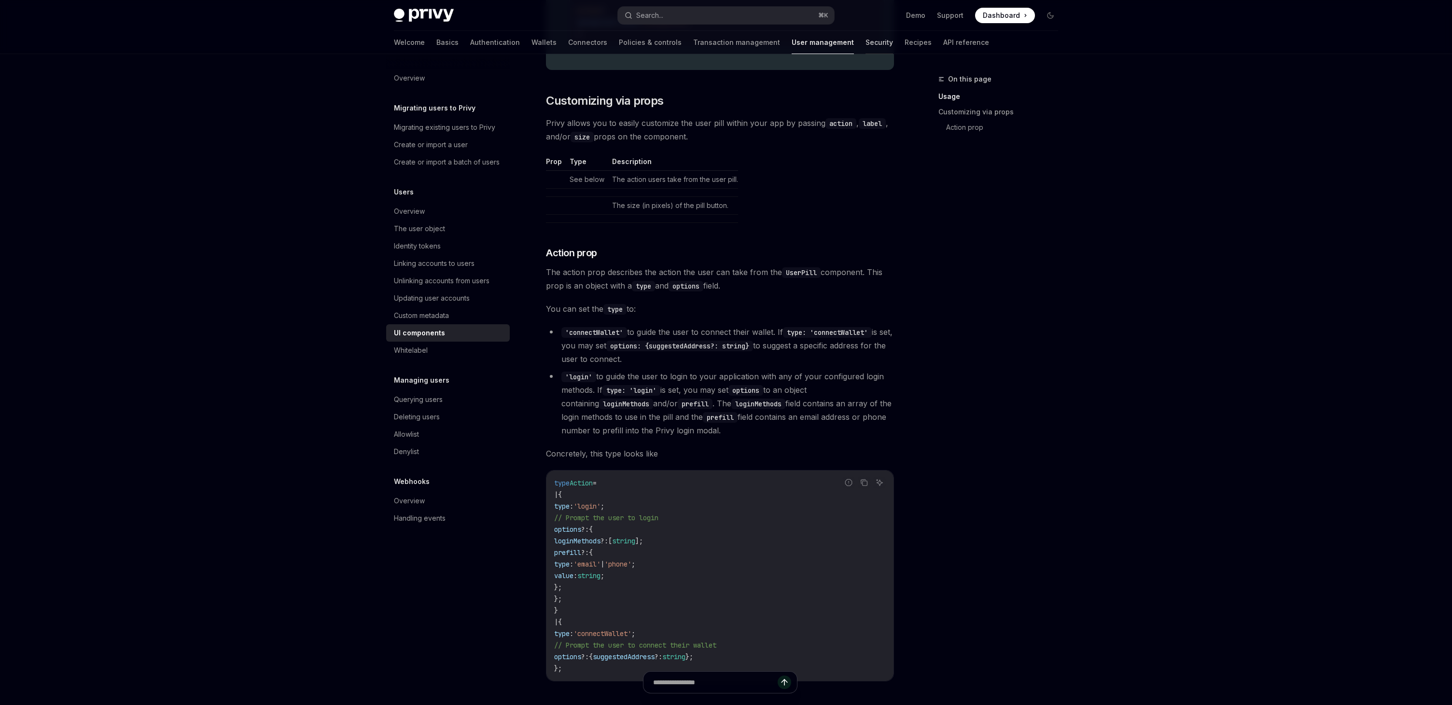
click at [866, 42] on link "Security" at bounding box center [880, 42] width 28 height 23
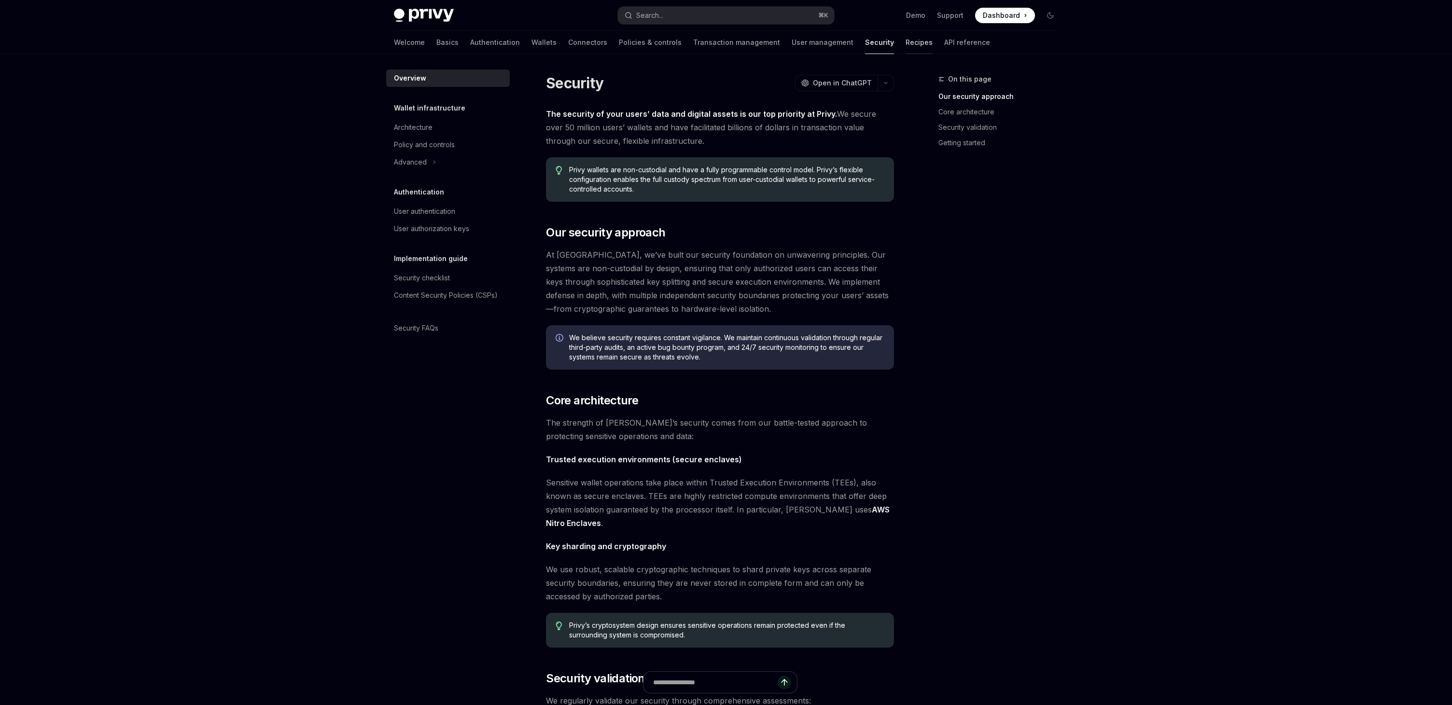
click at [906, 40] on link "Recipes" at bounding box center [919, 42] width 27 height 23
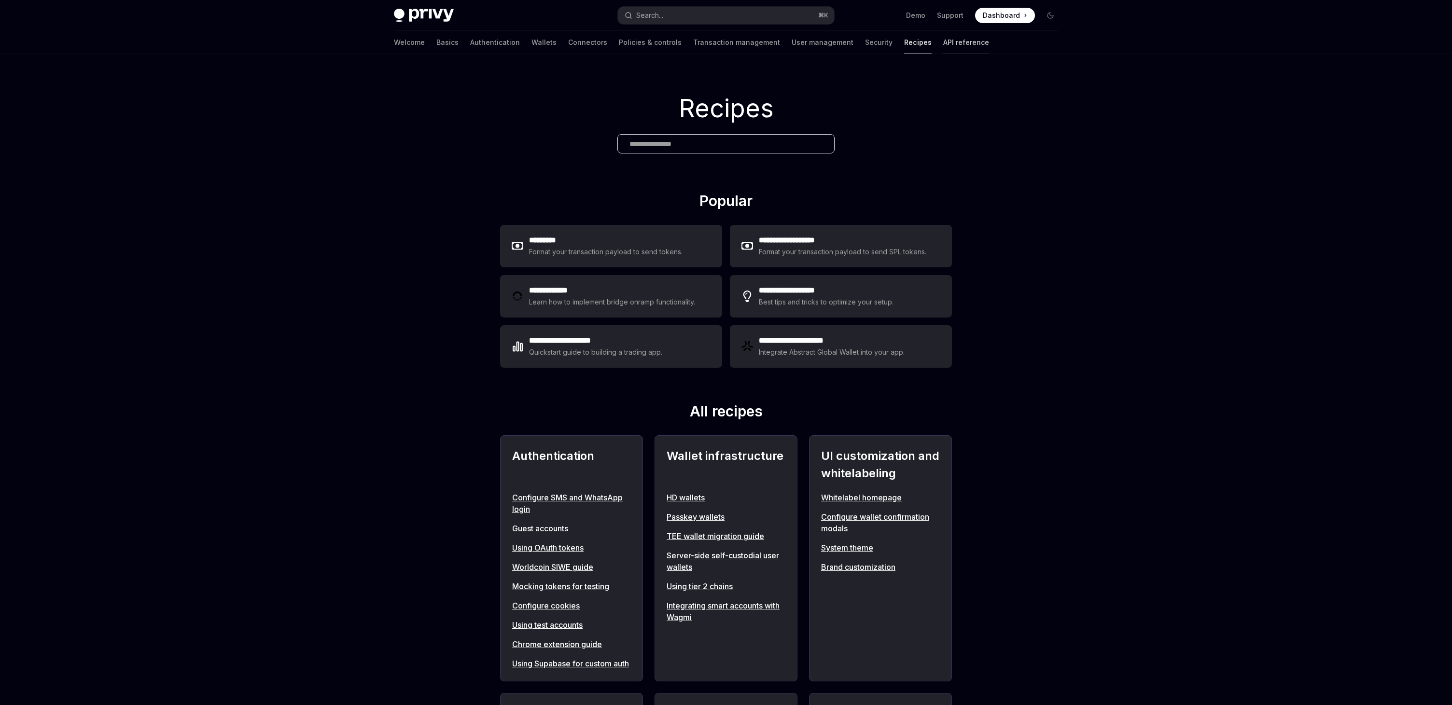
click at [943, 35] on link "API reference" at bounding box center [966, 42] width 46 height 23
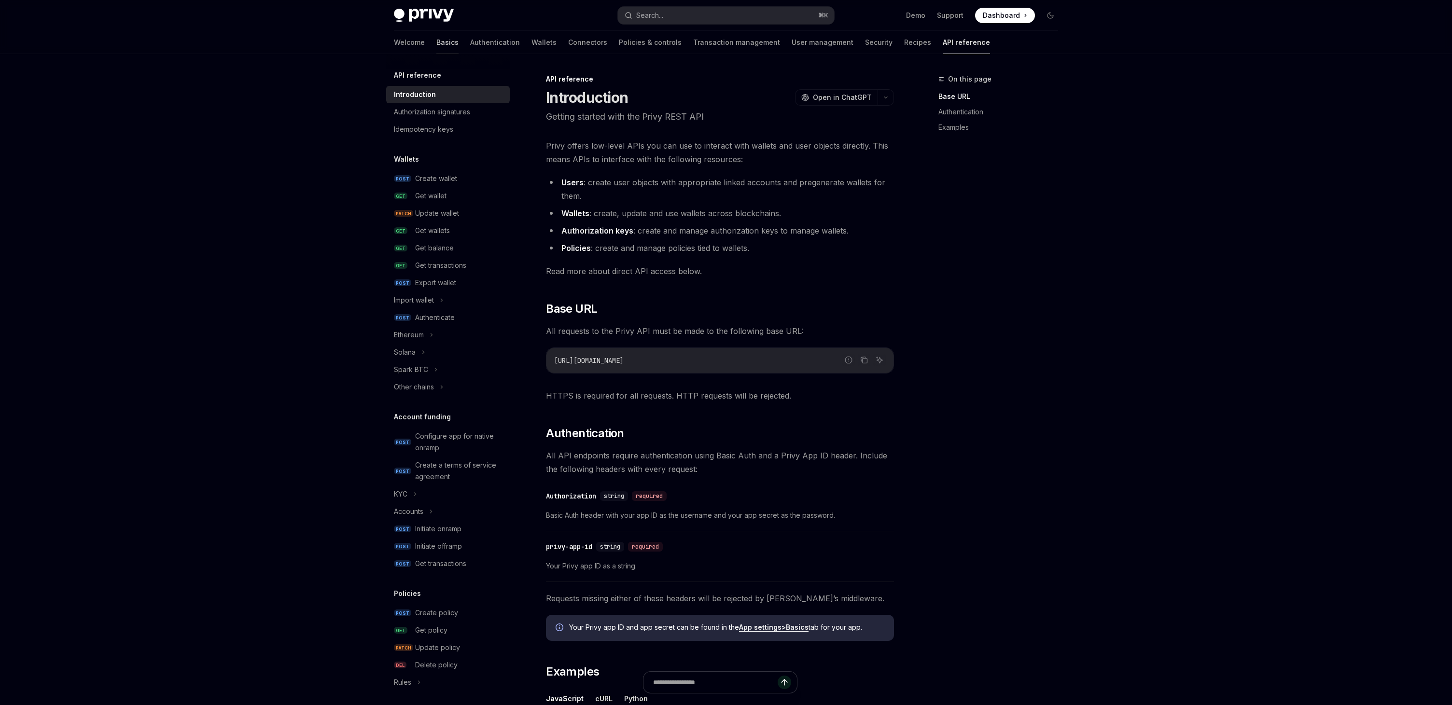
click at [436, 43] on link "Basics" at bounding box center [447, 42] width 22 height 23
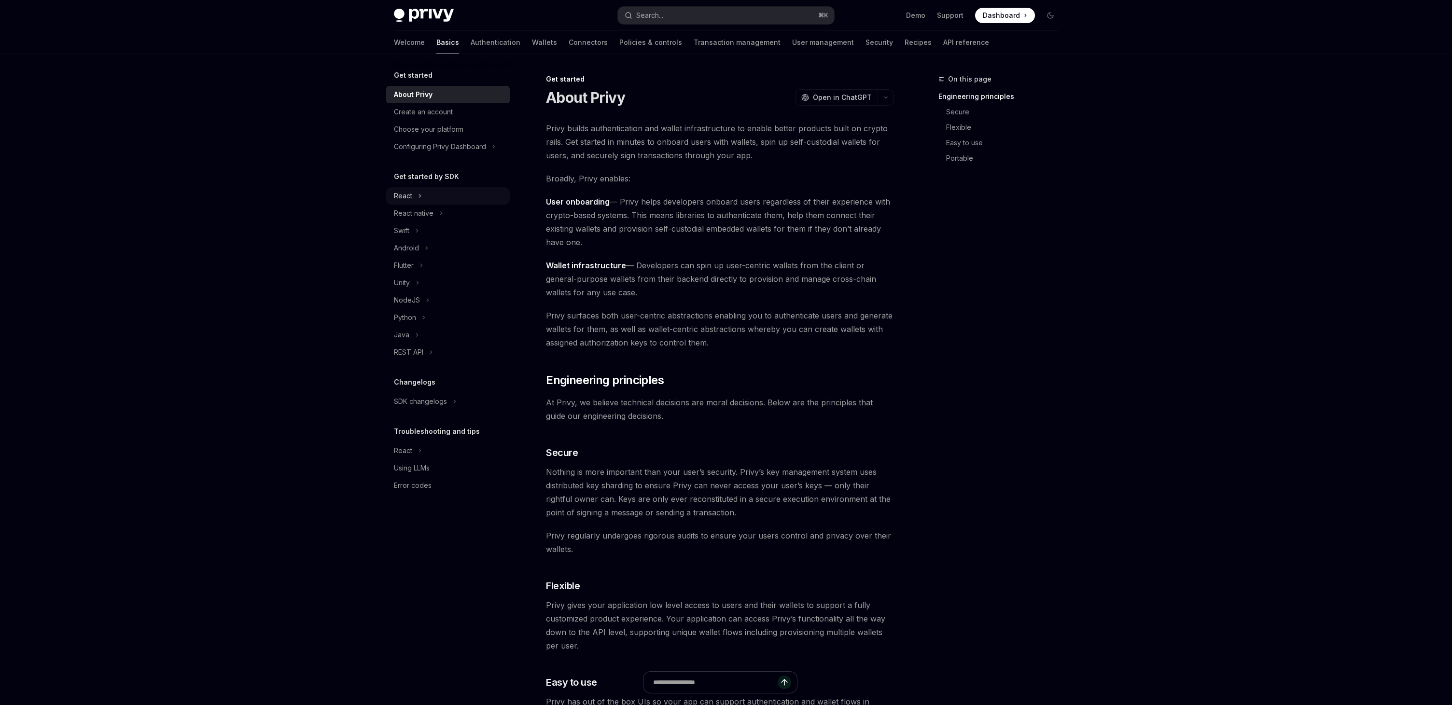
click at [406, 198] on div "React" at bounding box center [403, 196] width 18 height 12
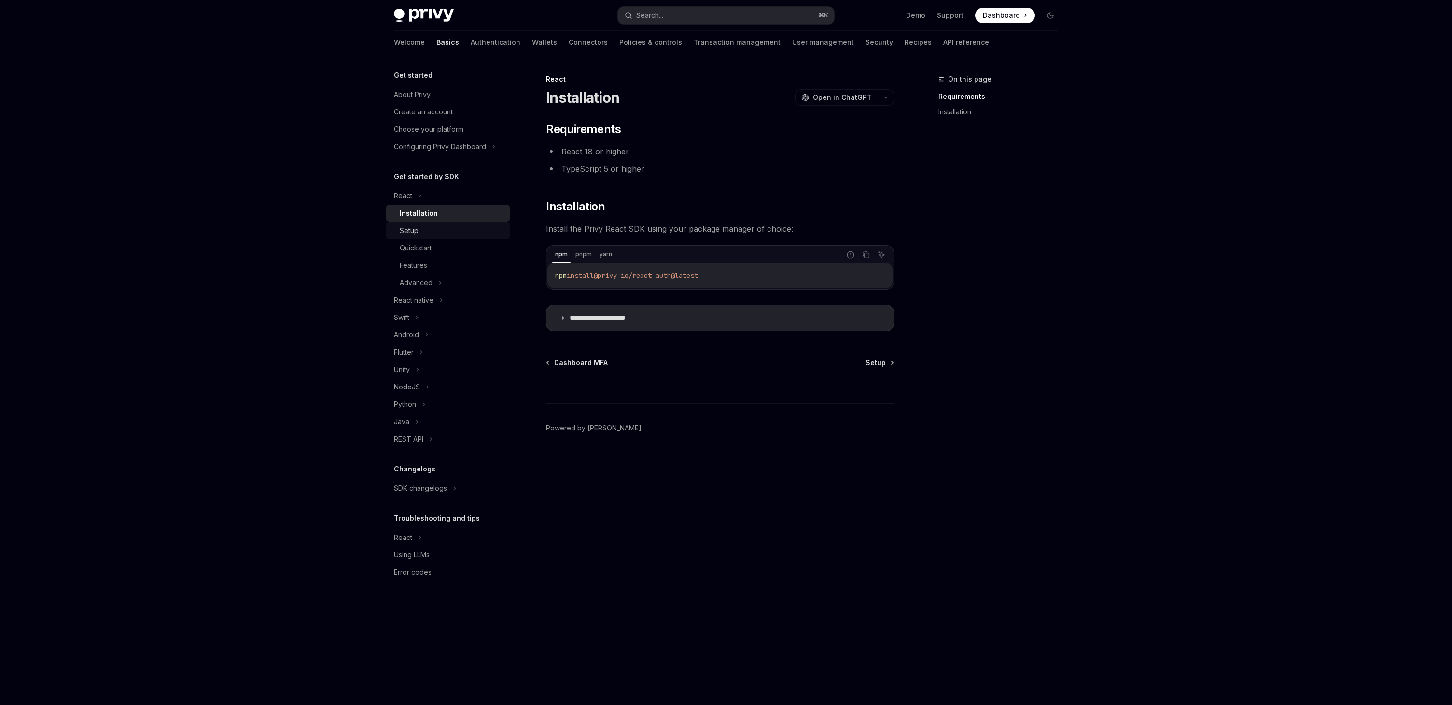
click at [408, 229] on div "Setup" at bounding box center [409, 231] width 19 height 12
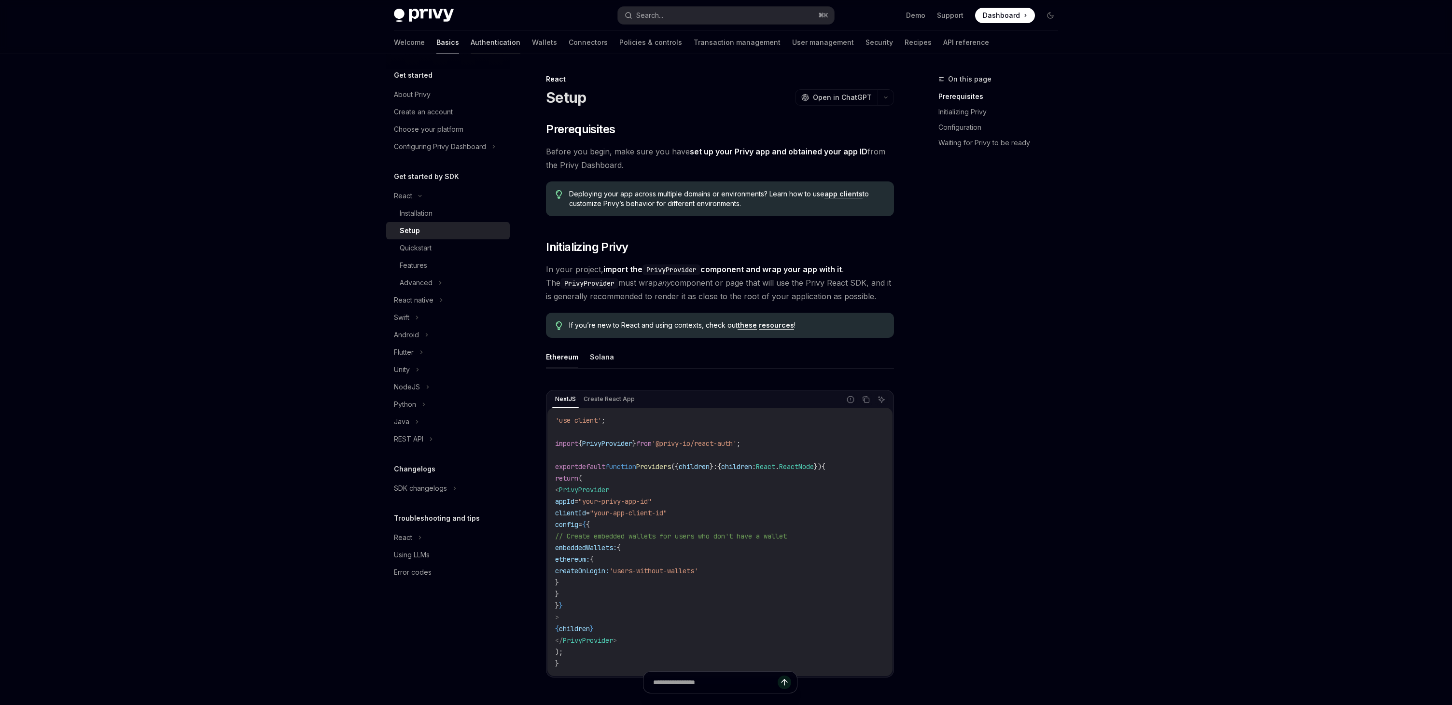
click at [471, 38] on link "Authentication" at bounding box center [496, 42] width 50 height 23
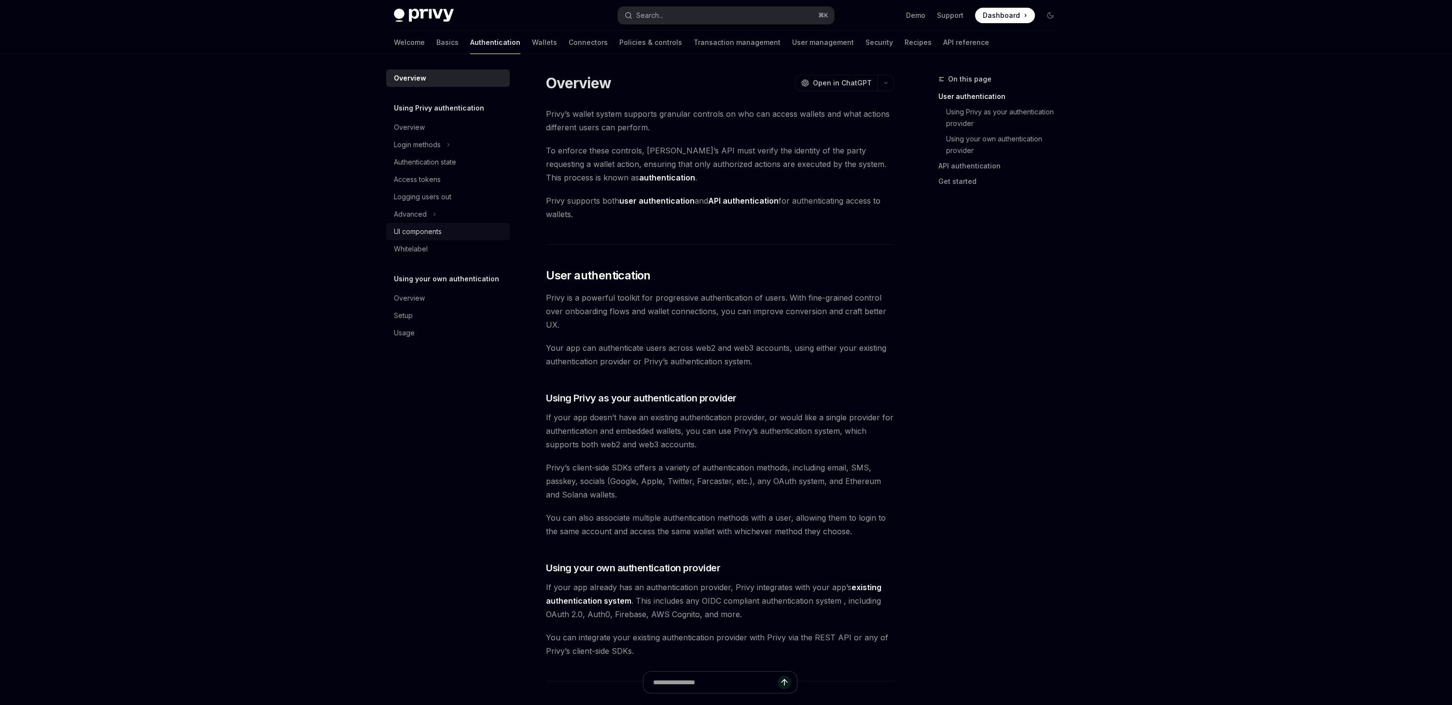
click at [411, 237] on div "UI components" at bounding box center [418, 232] width 48 height 12
type textarea "*"
